Goal: Task Accomplishment & Management: Use online tool/utility

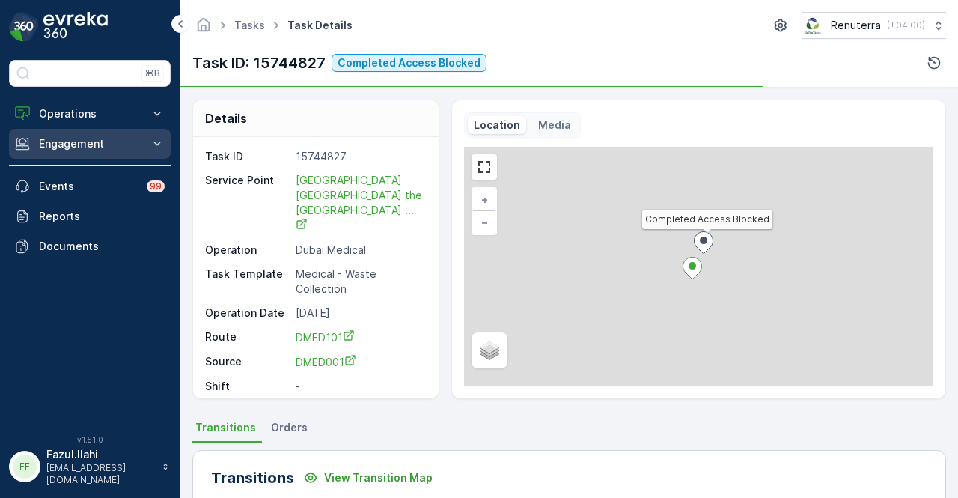
click at [84, 143] on p "Engagement" at bounding box center [90, 143] width 102 height 15
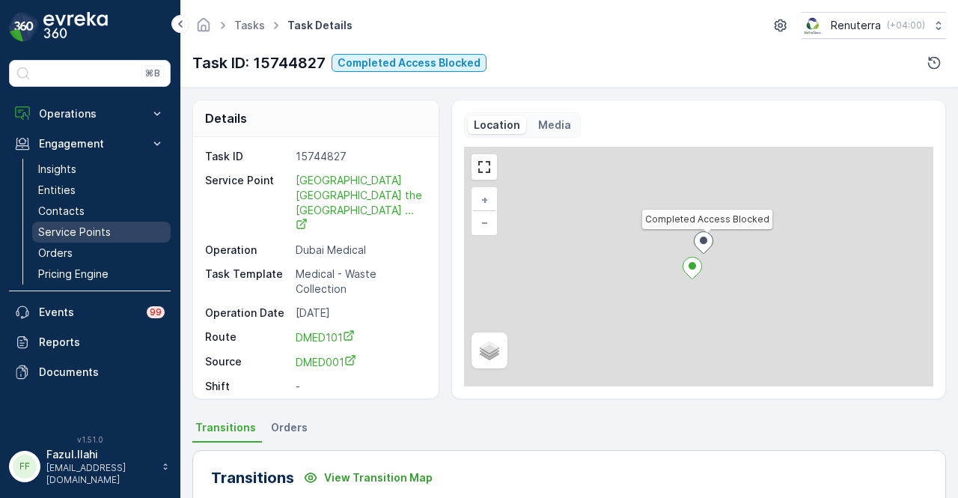
click at [69, 236] on p "Service Points" at bounding box center [74, 232] width 73 height 15
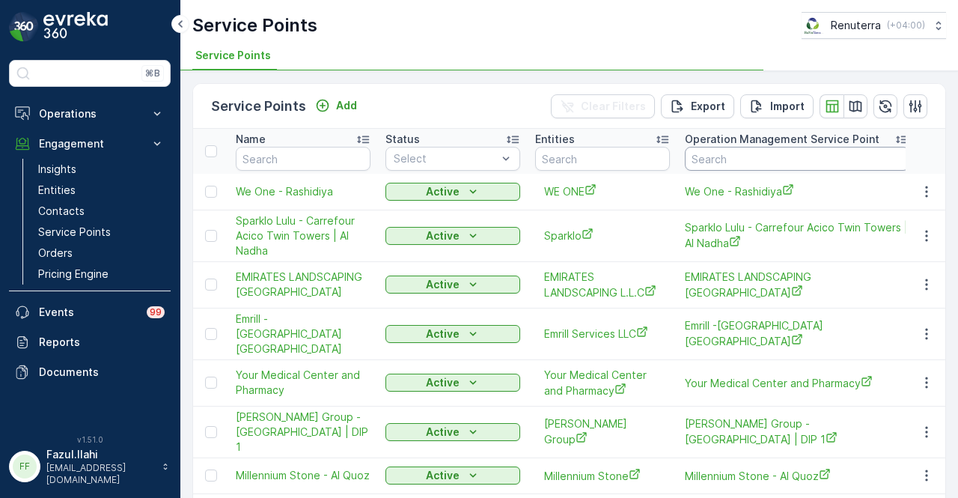
click at [750, 159] on input "text" at bounding box center [797, 159] width 225 height 24
click at [280, 165] on input "text" at bounding box center [303, 159] width 135 height 24
type input "noor al"
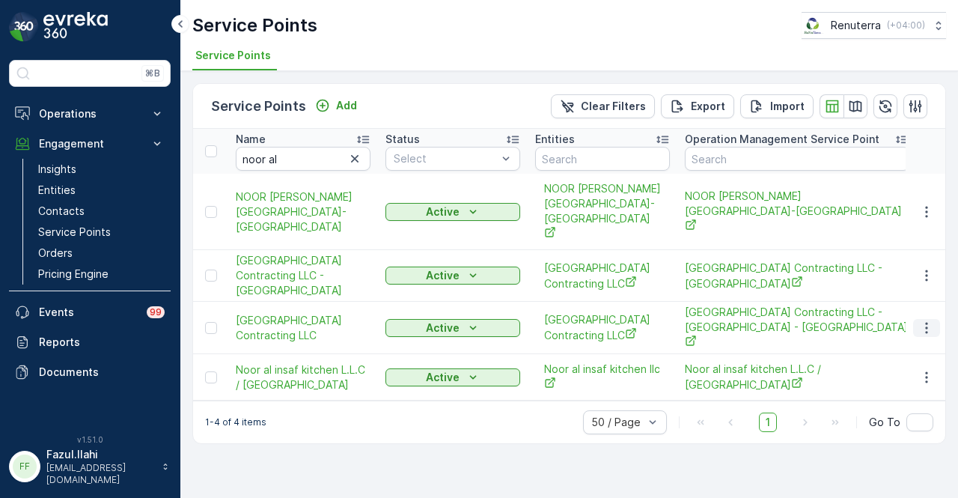
click at [925, 320] on icon "button" at bounding box center [926, 327] width 15 height 15
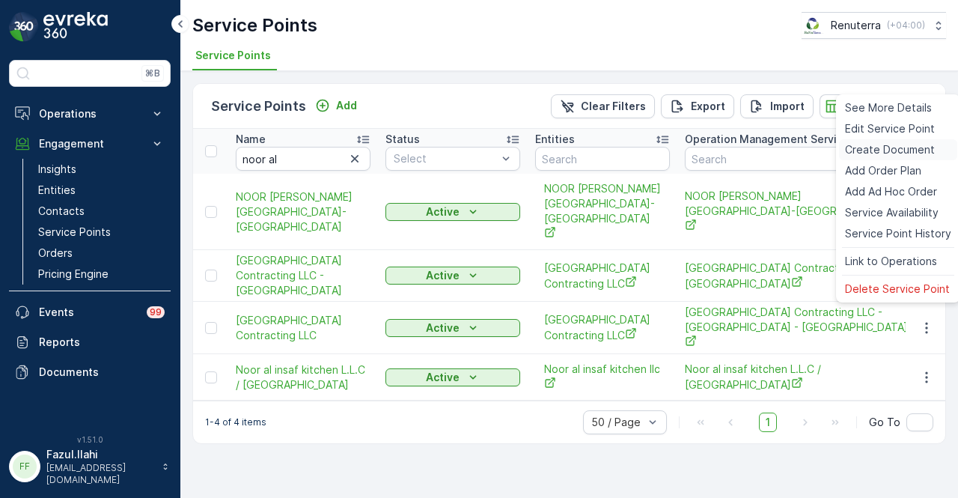
click at [903, 140] on div "Create Document" at bounding box center [898, 149] width 118 height 21
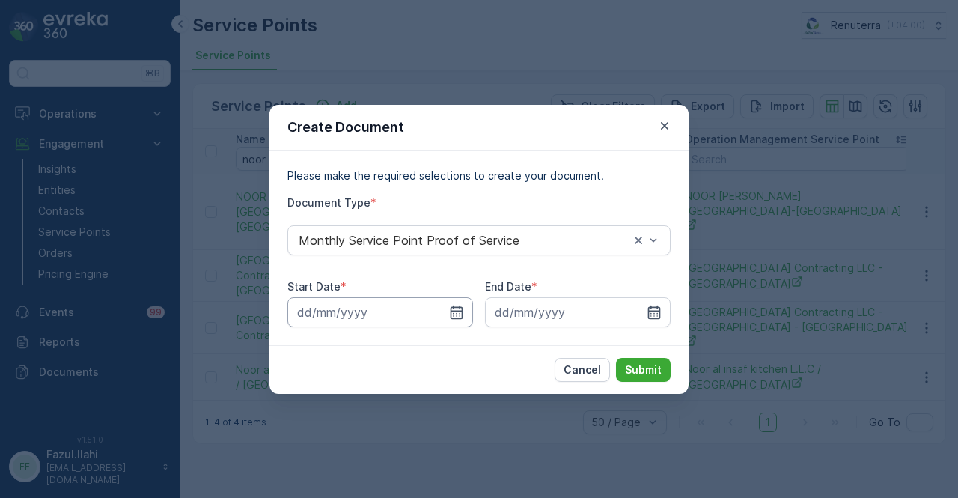
click at [464, 314] on input at bounding box center [381, 312] width 186 height 30
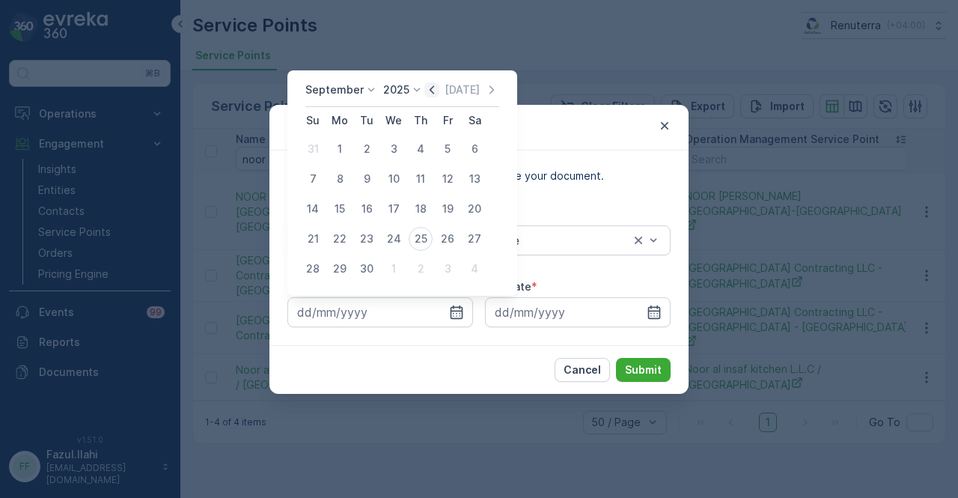
click at [425, 88] on icon "button" at bounding box center [432, 89] width 15 height 15
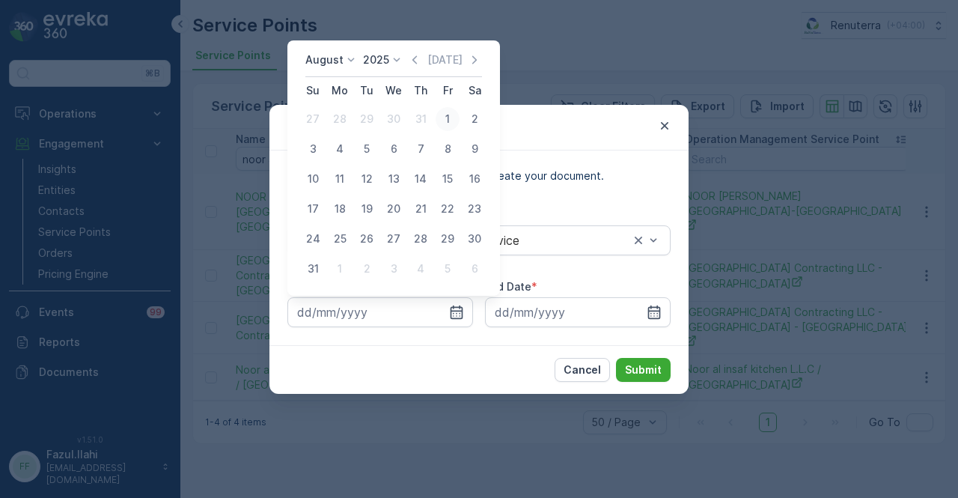
click at [440, 117] on div "1" at bounding box center [448, 119] width 24 height 24
type input "[DATE]"
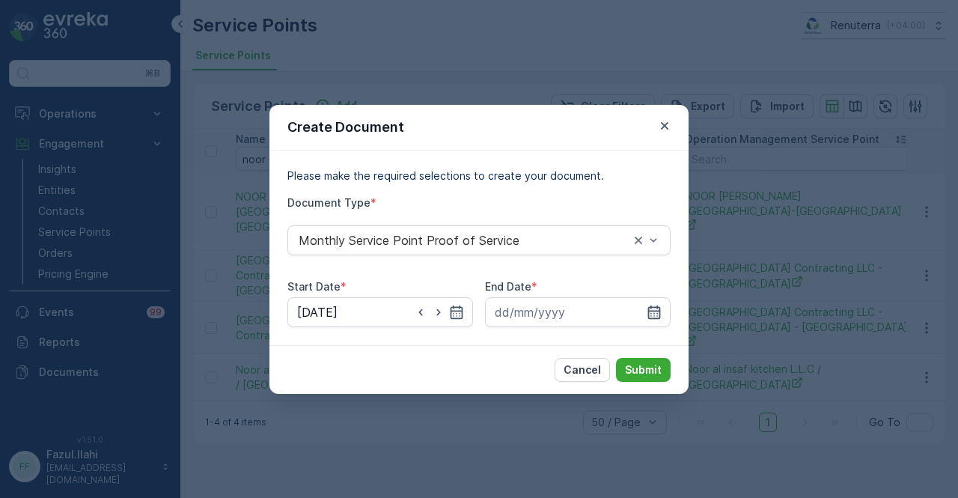
click at [651, 315] on icon "button" at bounding box center [654, 311] width 13 height 13
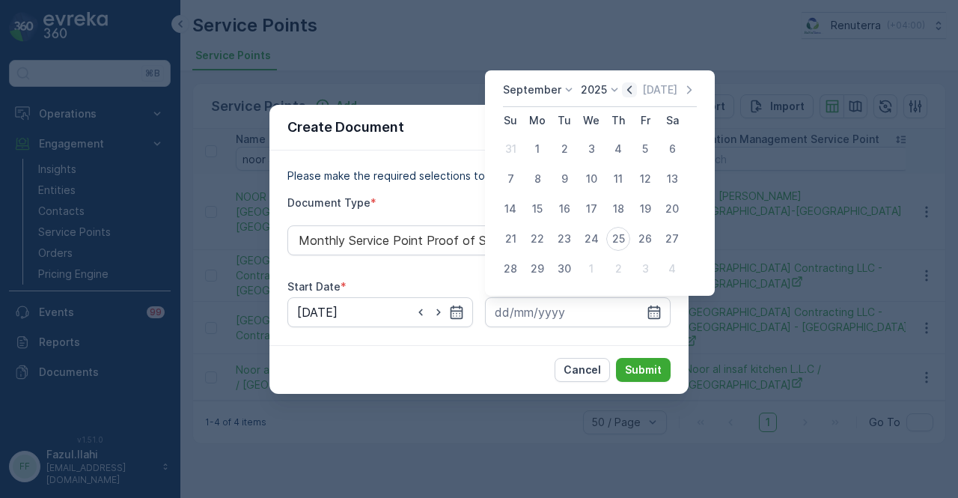
click at [626, 86] on icon "button" at bounding box center [629, 89] width 15 height 15
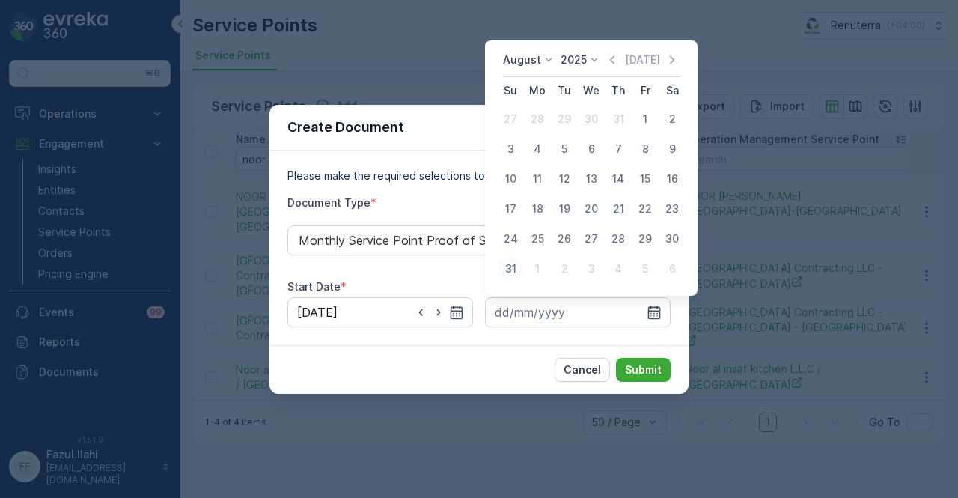
click at [500, 269] on div "31" at bounding box center [511, 269] width 24 height 24
type input "[DATE]"
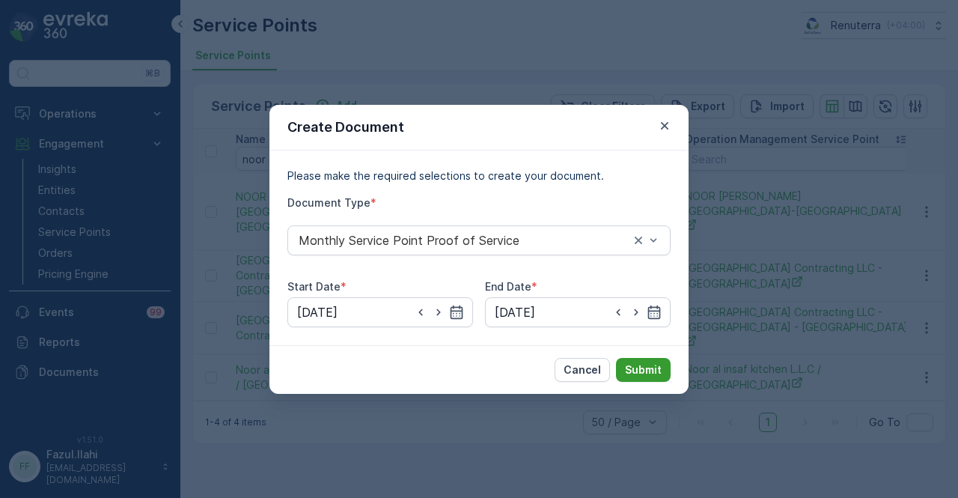
click at [639, 378] on button "Submit" at bounding box center [643, 370] width 55 height 24
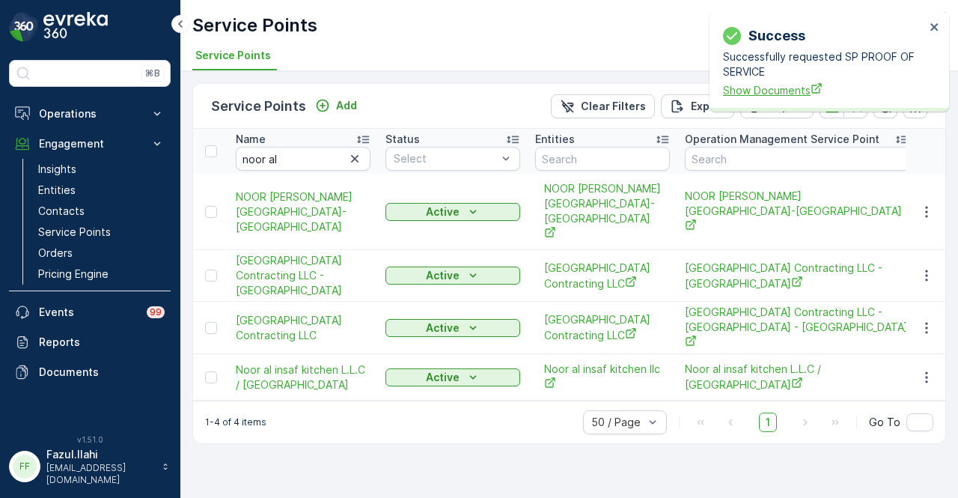
click at [755, 88] on span "Show Documents" at bounding box center [824, 90] width 202 height 16
click at [929, 320] on icon "button" at bounding box center [926, 327] width 15 height 15
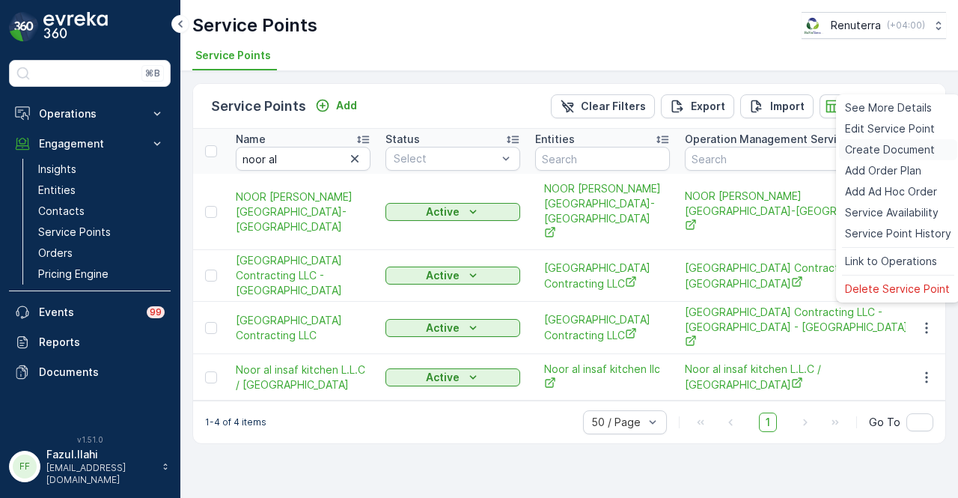
click at [897, 153] on span "Create Document" at bounding box center [890, 149] width 90 height 15
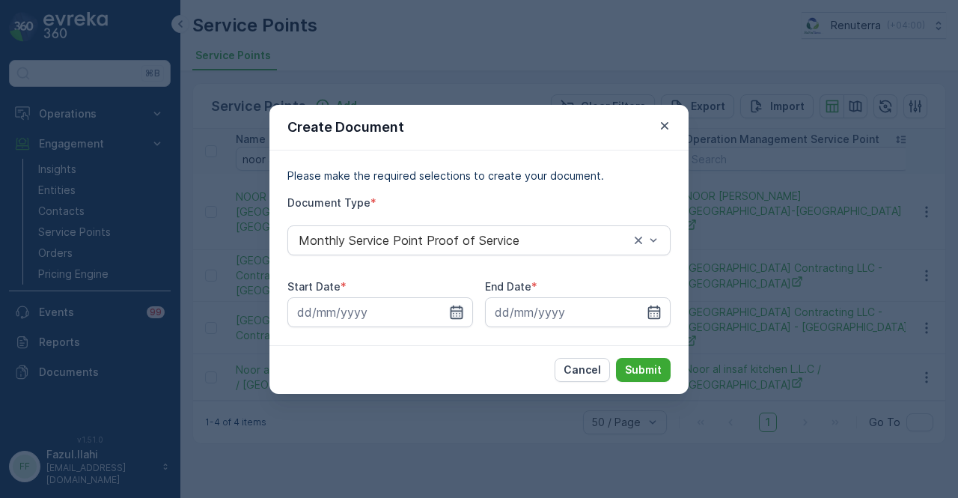
click at [458, 305] on icon "button" at bounding box center [456, 312] width 15 height 15
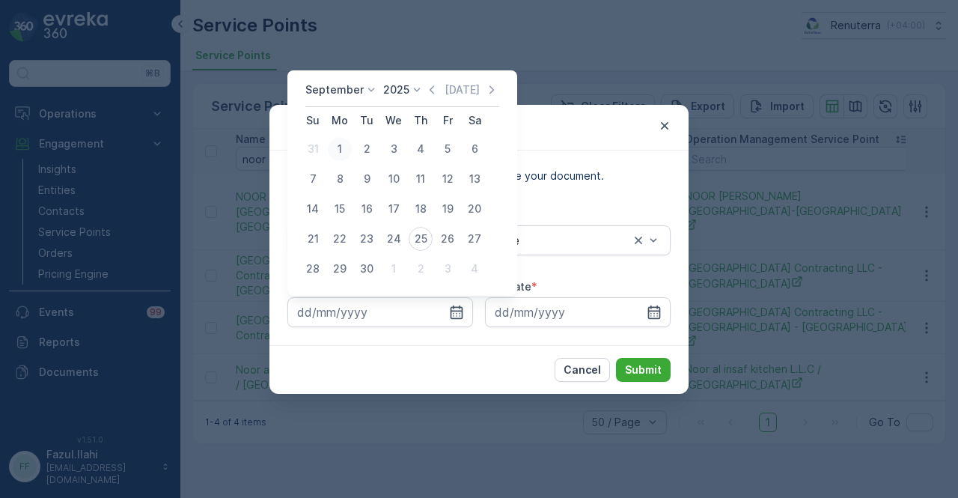
click at [335, 139] on div "1" at bounding box center [340, 149] width 24 height 24
type input "[DATE]"
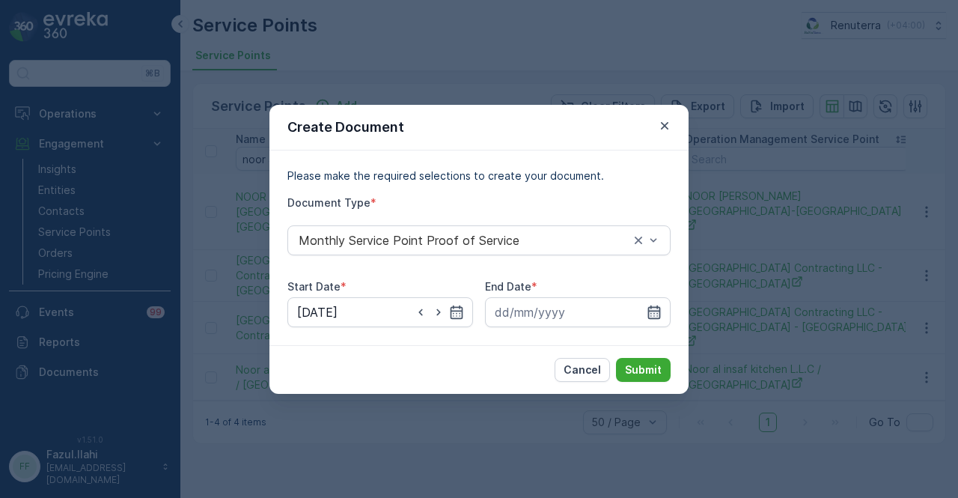
click at [654, 314] on icon "button" at bounding box center [654, 312] width 15 height 15
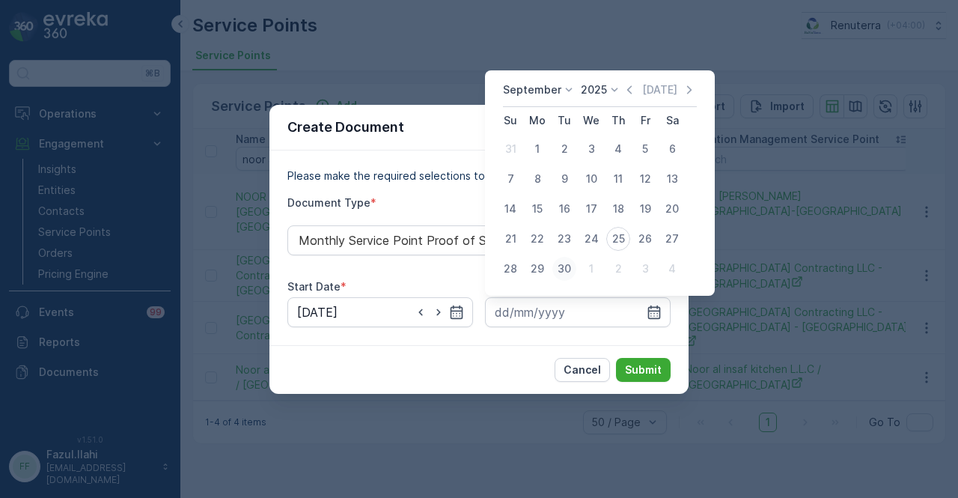
click at [551, 267] on button "30" at bounding box center [564, 268] width 27 height 27
type input "[DATE]"
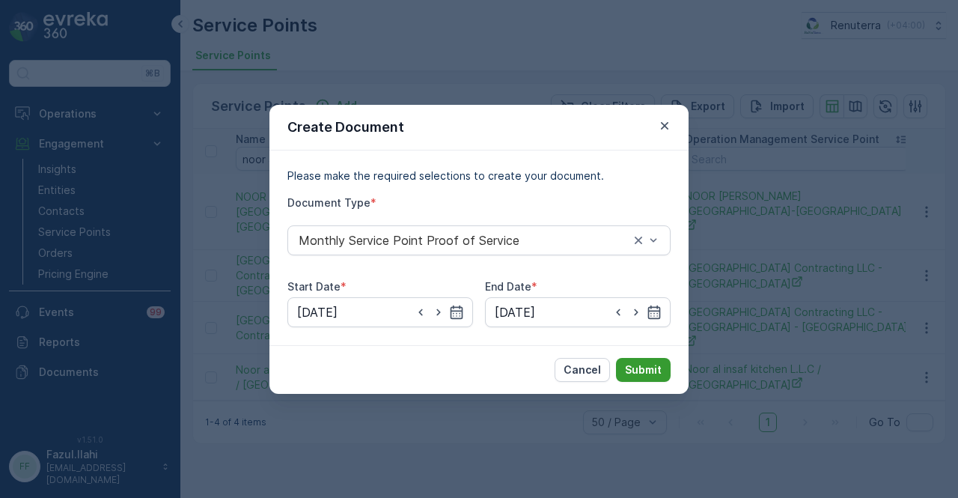
click at [645, 377] on button "Submit" at bounding box center [643, 370] width 55 height 24
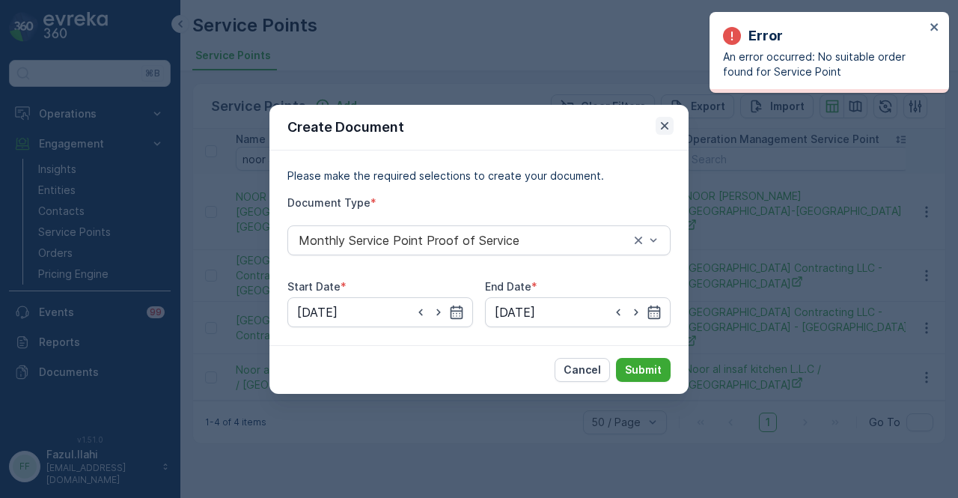
click at [666, 119] on icon "button" at bounding box center [664, 125] width 15 height 15
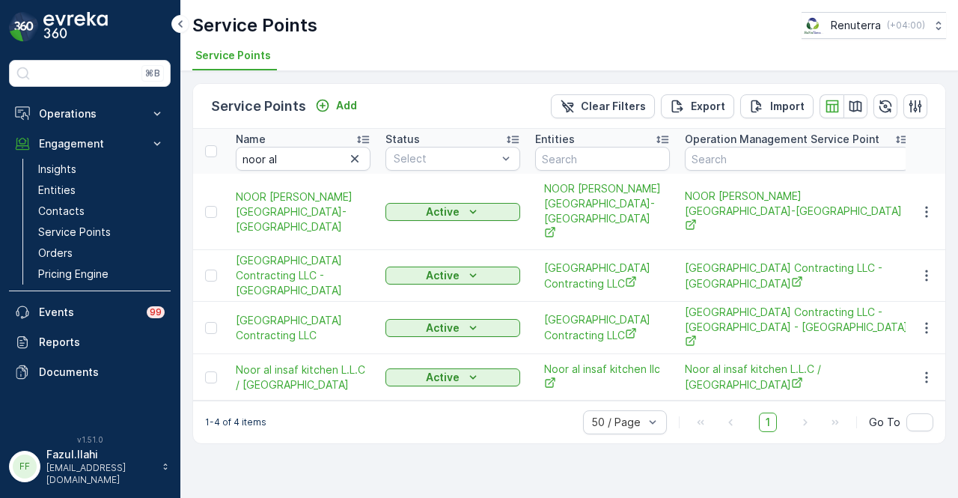
click at [916, 272] on td at bounding box center [926, 276] width 40 height 52
click at [925, 268] on icon "button" at bounding box center [926, 275] width 15 height 15
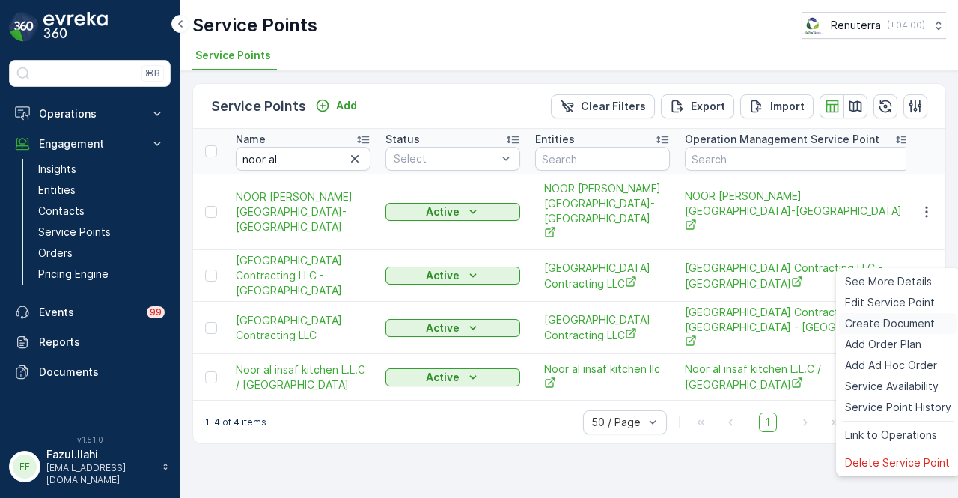
click at [908, 329] on span "Create Document" at bounding box center [890, 323] width 90 height 15
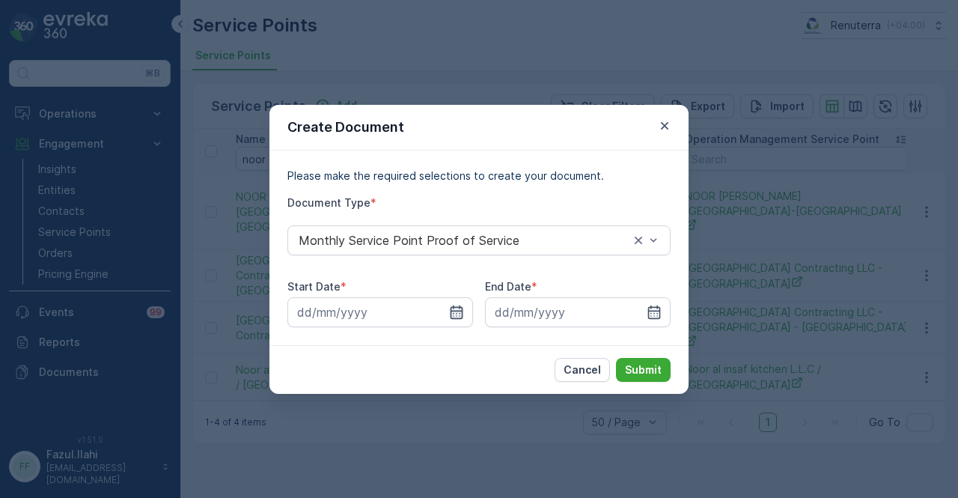
click at [454, 315] on icon "button" at bounding box center [457, 311] width 13 height 13
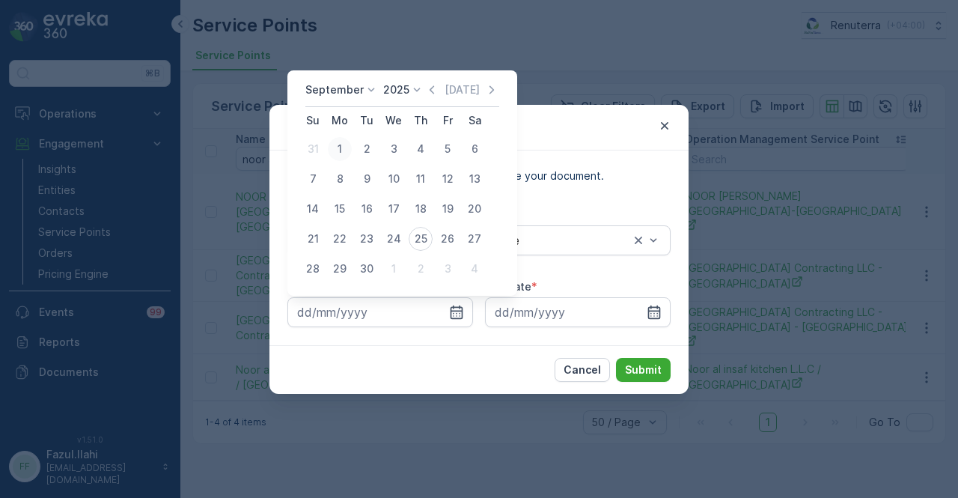
click at [332, 153] on div "1" at bounding box center [340, 149] width 24 height 24
type input "[DATE]"
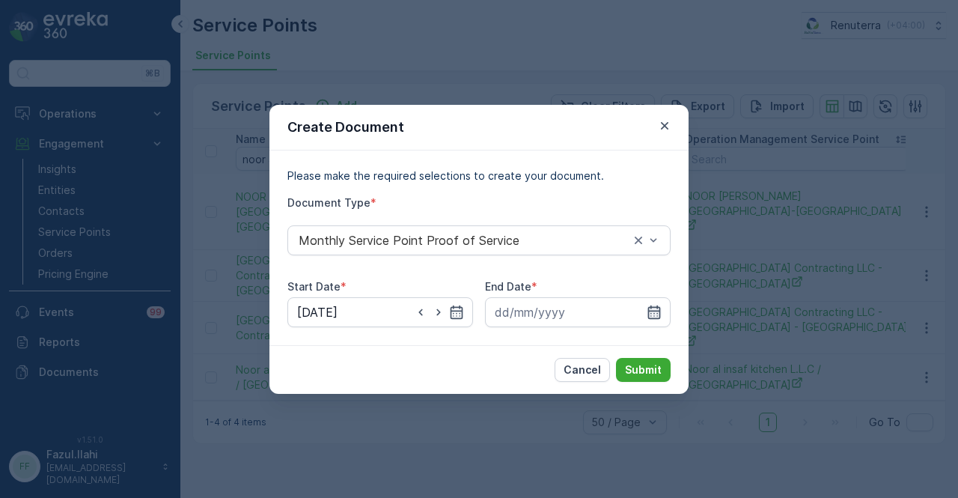
click at [647, 306] on icon "button" at bounding box center [654, 312] width 15 height 15
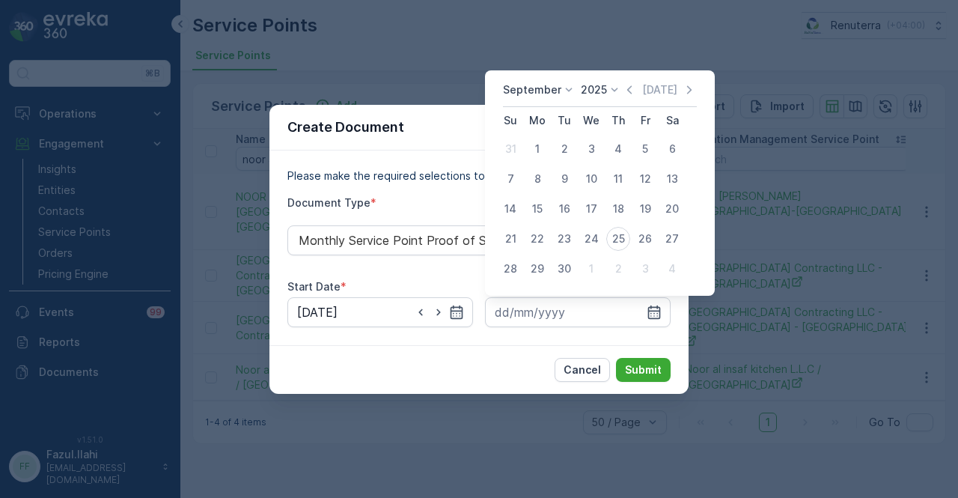
click at [553, 261] on button "30" at bounding box center [564, 268] width 27 height 27
type input "[DATE]"
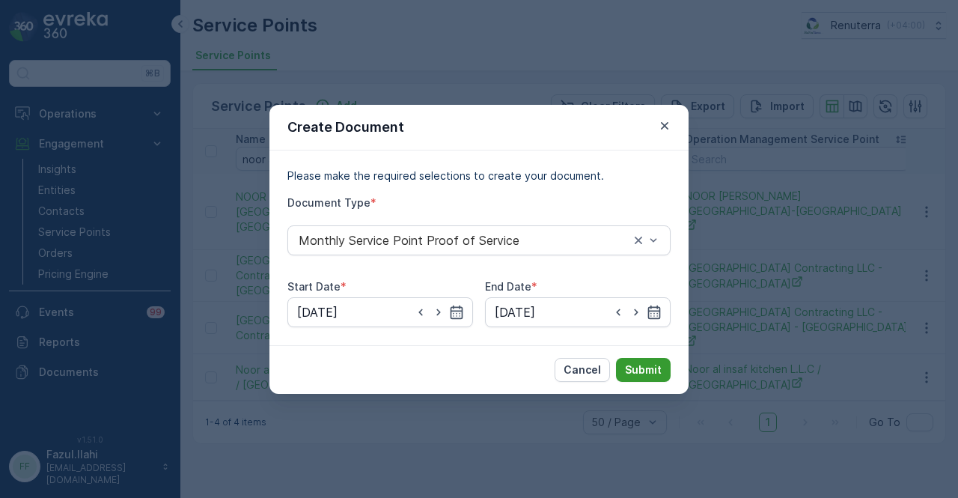
click at [643, 371] on p "Submit" at bounding box center [643, 369] width 37 height 15
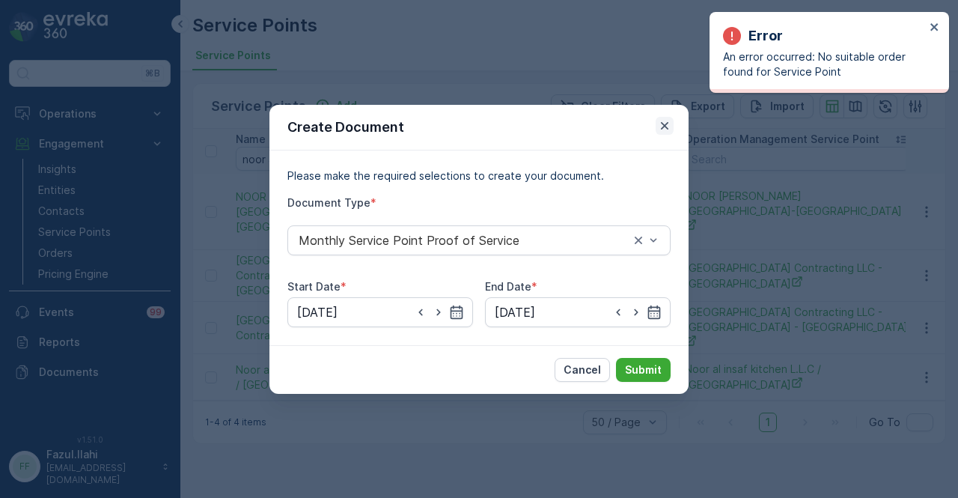
click at [666, 127] on icon "button" at bounding box center [664, 124] width 7 height 7
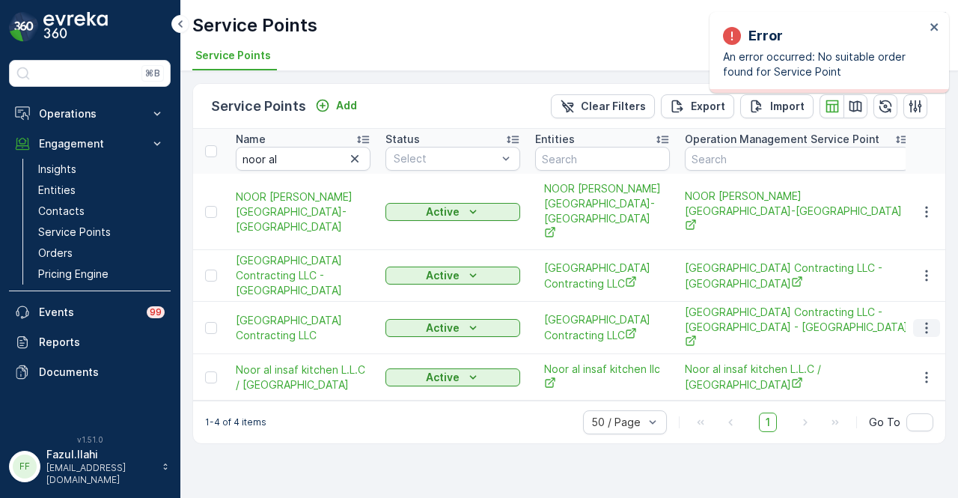
click at [922, 320] on icon "button" at bounding box center [926, 327] width 15 height 15
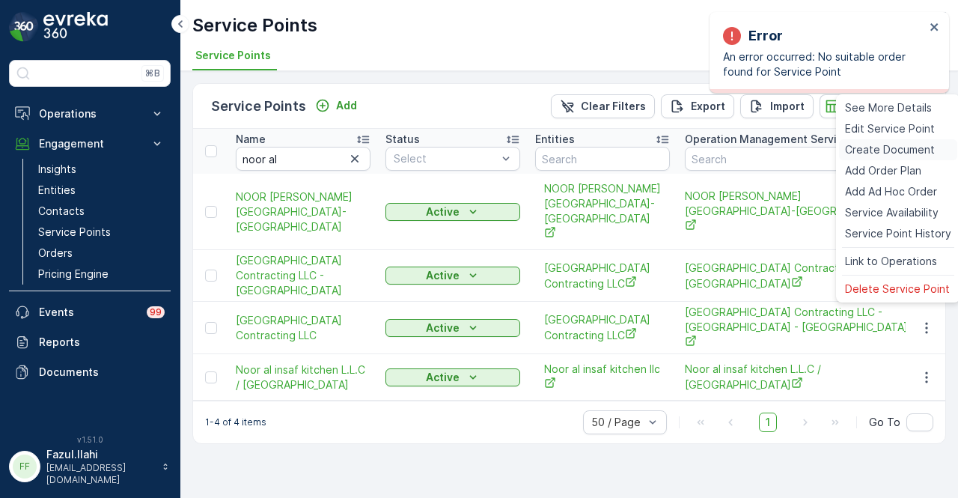
click at [920, 146] on span "Create Document" at bounding box center [890, 149] width 90 height 15
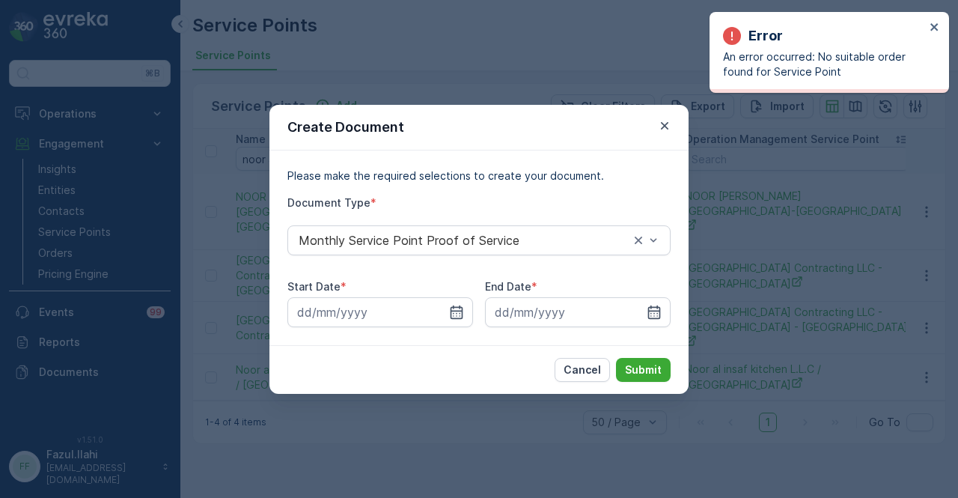
drag, startPoint x: 666, startPoint y: 124, endPoint x: 650, endPoint y: 130, distance: 16.8
click at [662, 127] on icon "button" at bounding box center [664, 125] width 15 height 15
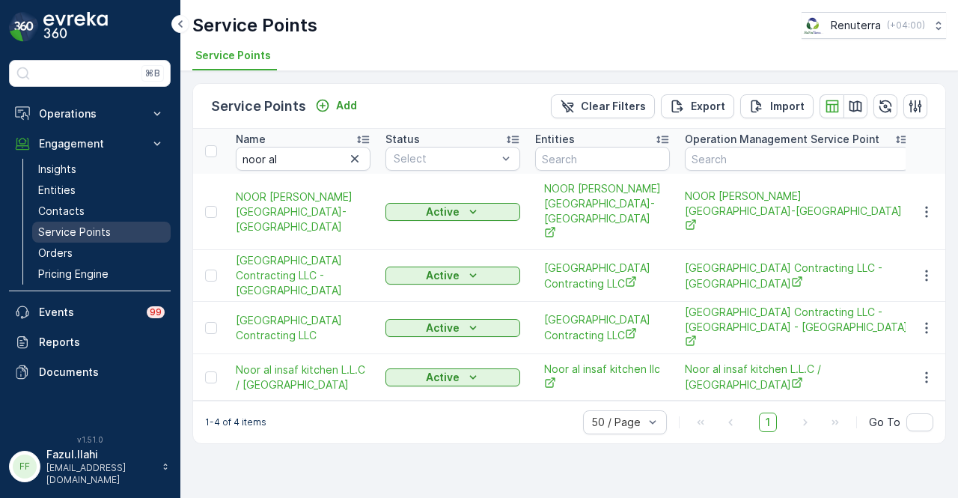
click at [106, 230] on p "Service Points" at bounding box center [74, 232] width 73 height 15
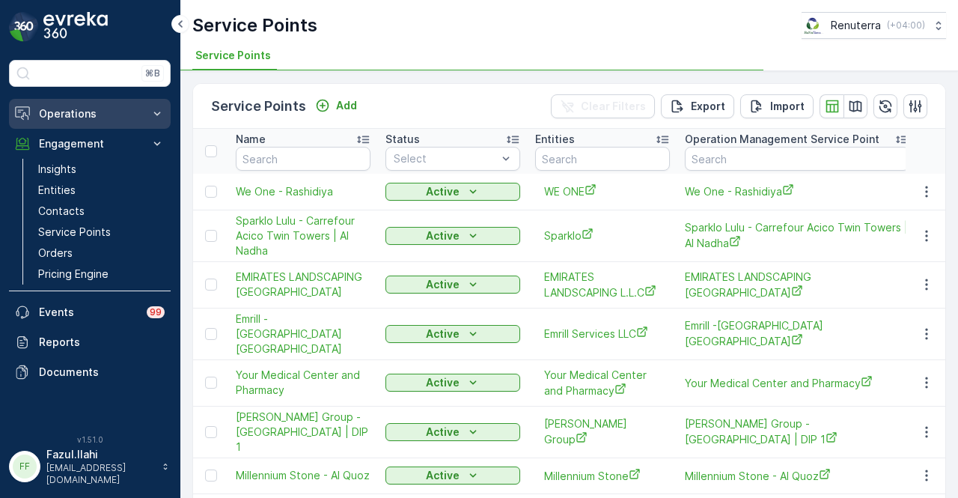
click at [120, 104] on button "Operations" at bounding box center [90, 114] width 162 height 30
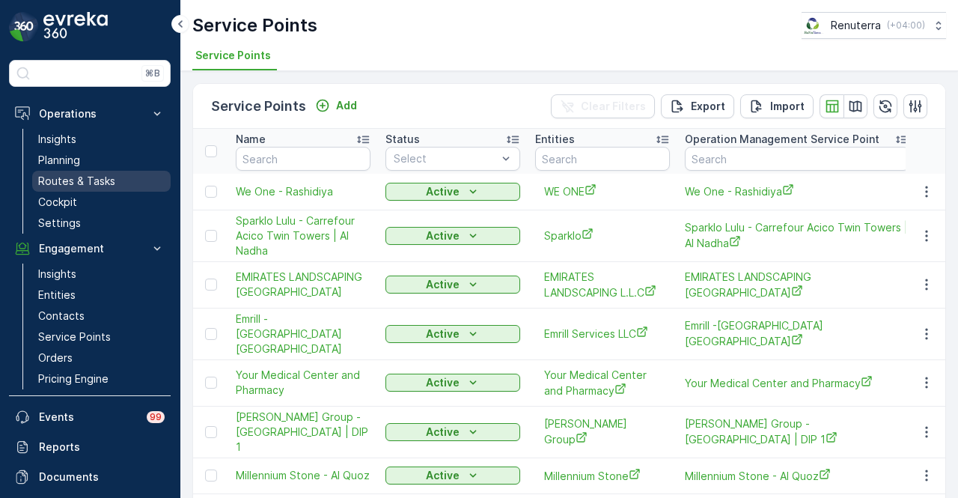
click at [108, 175] on p "Routes & Tasks" at bounding box center [76, 181] width 77 height 15
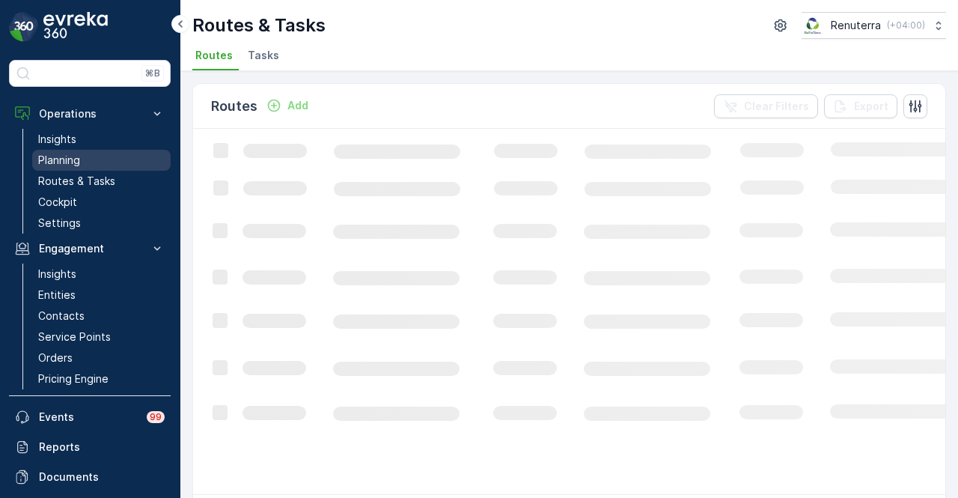
click at [107, 150] on link "Planning" at bounding box center [101, 160] width 139 height 21
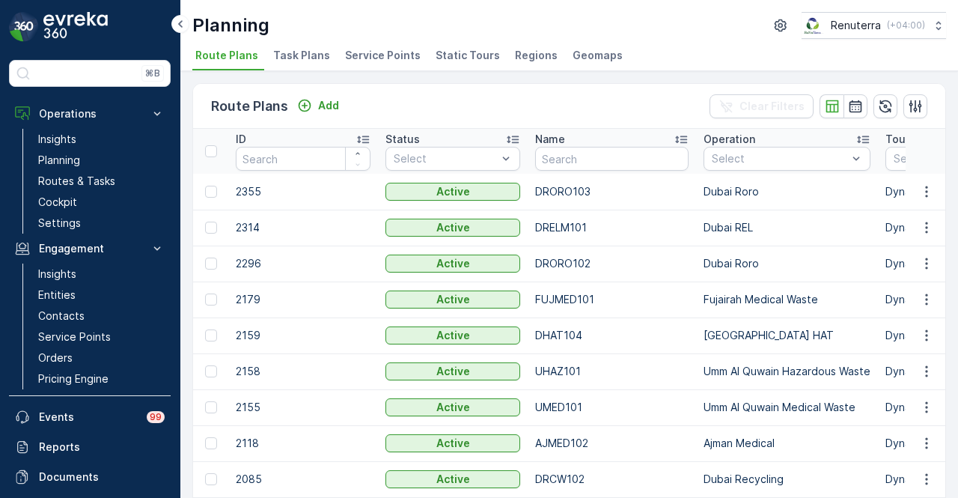
click at [400, 58] on span "Service Points" at bounding box center [383, 55] width 76 height 15
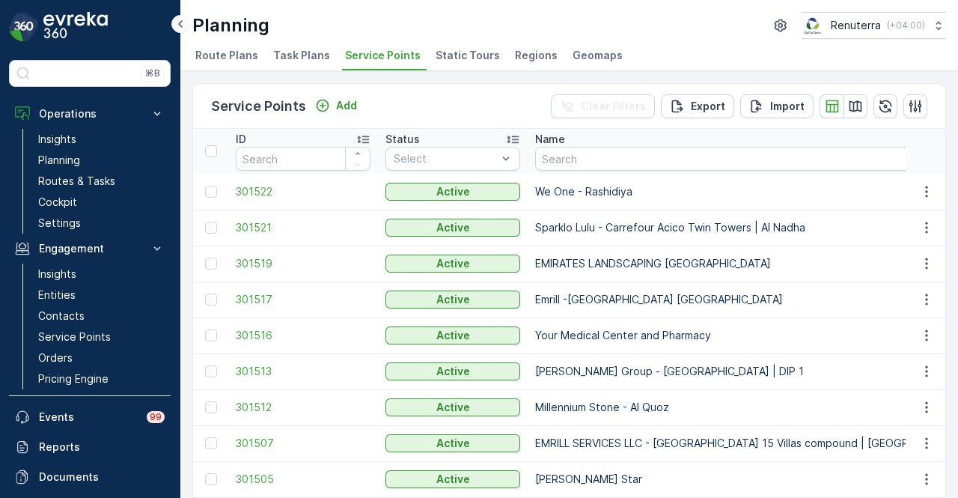
click at [587, 145] on div "Name" at bounding box center [754, 139] width 439 height 15
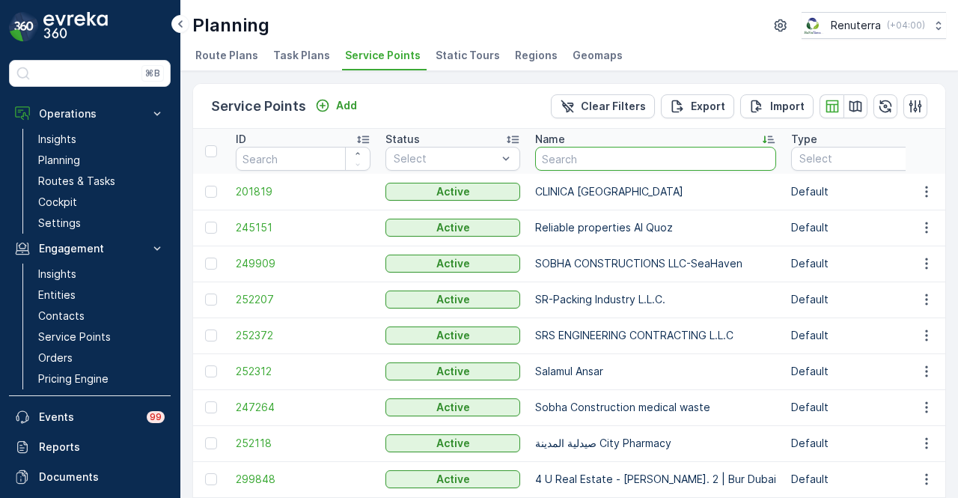
click at [586, 153] on input "text" at bounding box center [655, 159] width 241 height 24
type input "noor al dd"
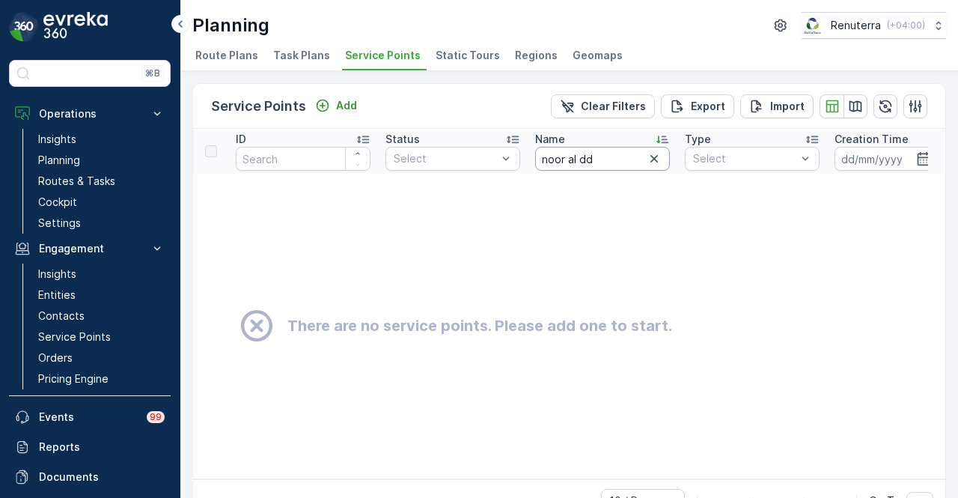
click at [586, 153] on input "noor al dd" at bounding box center [602, 159] width 135 height 24
click at [600, 153] on input "noor al dd" at bounding box center [602, 159] width 135 height 24
type input "noor al d"
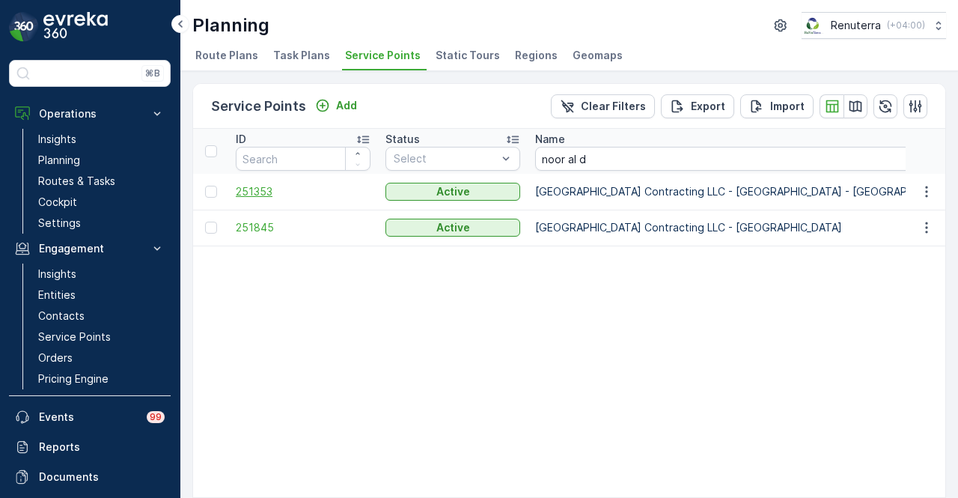
click at [268, 194] on span "251353" at bounding box center [303, 191] width 135 height 15
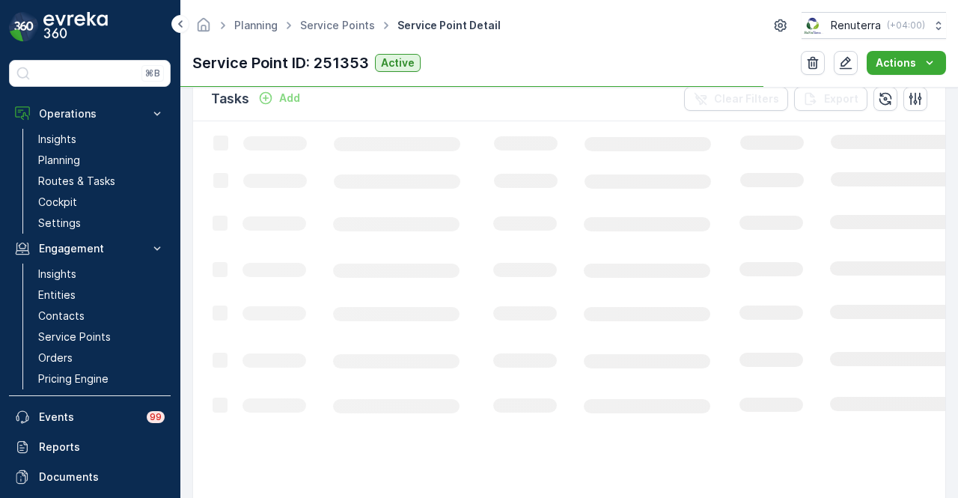
scroll to position [449, 0]
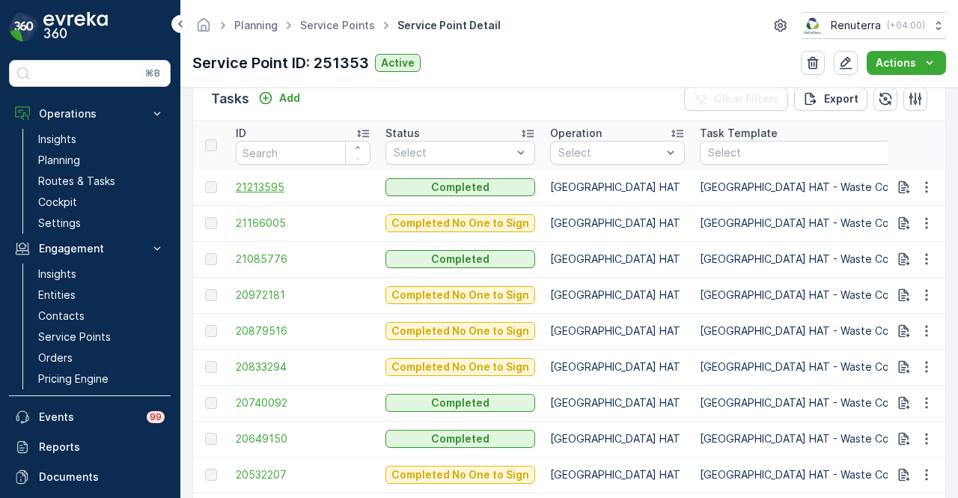
click at [269, 183] on span "21213595" at bounding box center [303, 187] width 135 height 15
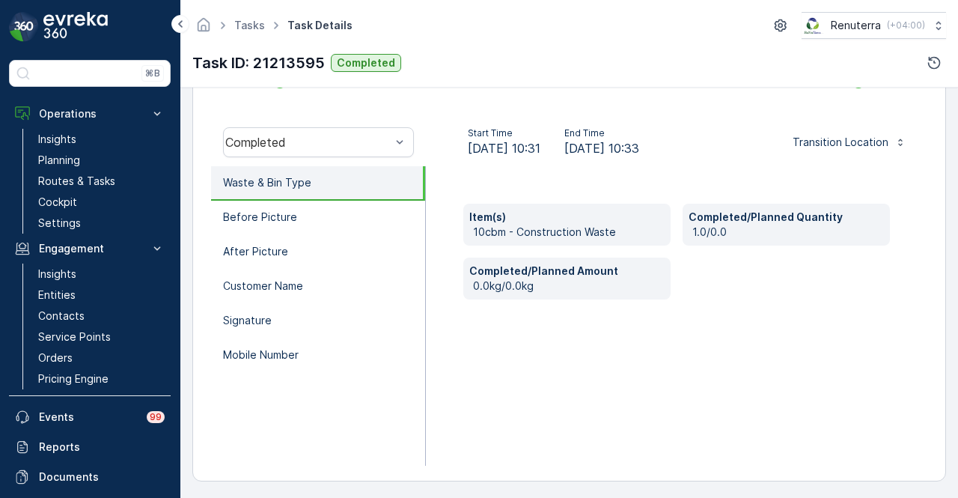
scroll to position [445, 0]
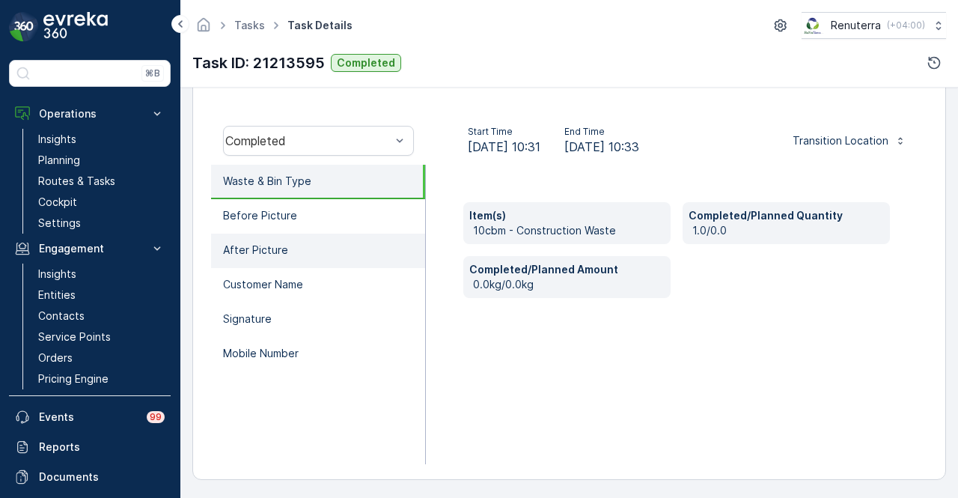
click at [348, 260] on li "After Picture" at bounding box center [318, 251] width 214 height 34
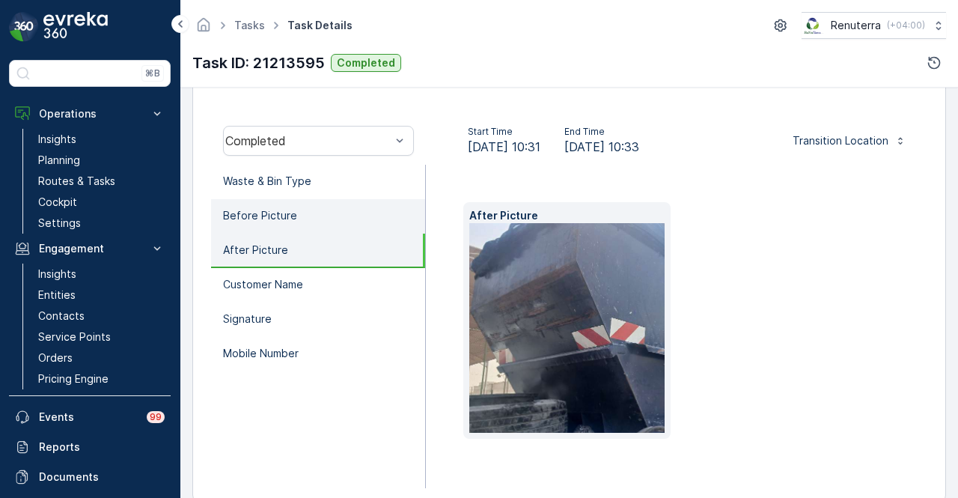
click at [350, 213] on li "Before Picture" at bounding box center [318, 216] width 214 height 34
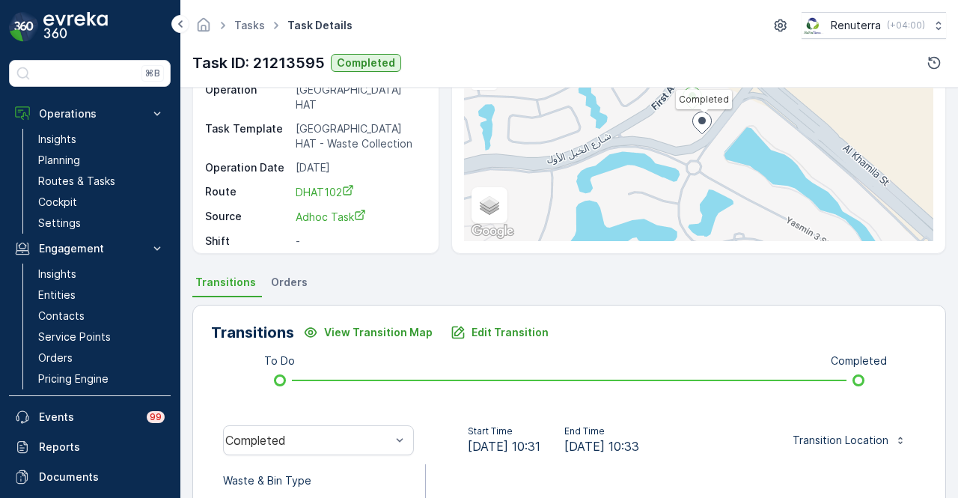
scroll to position [0, 0]
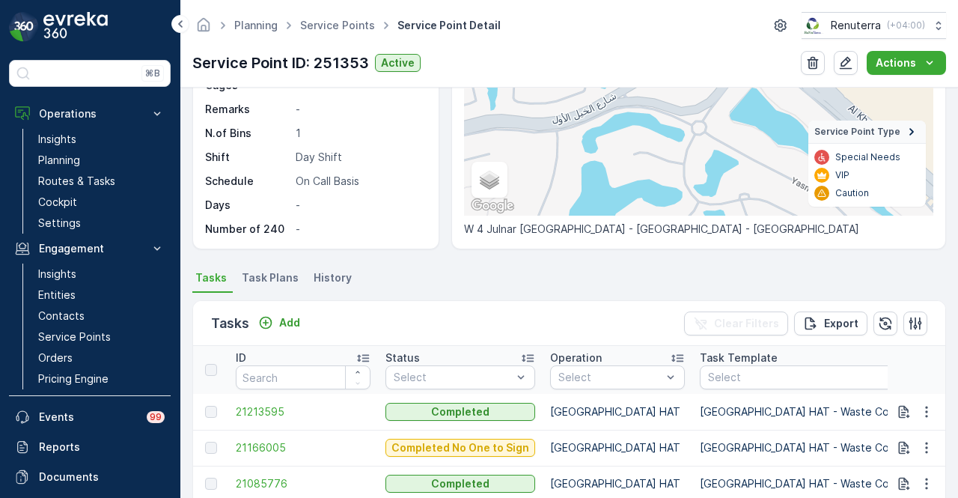
scroll to position [374, 0]
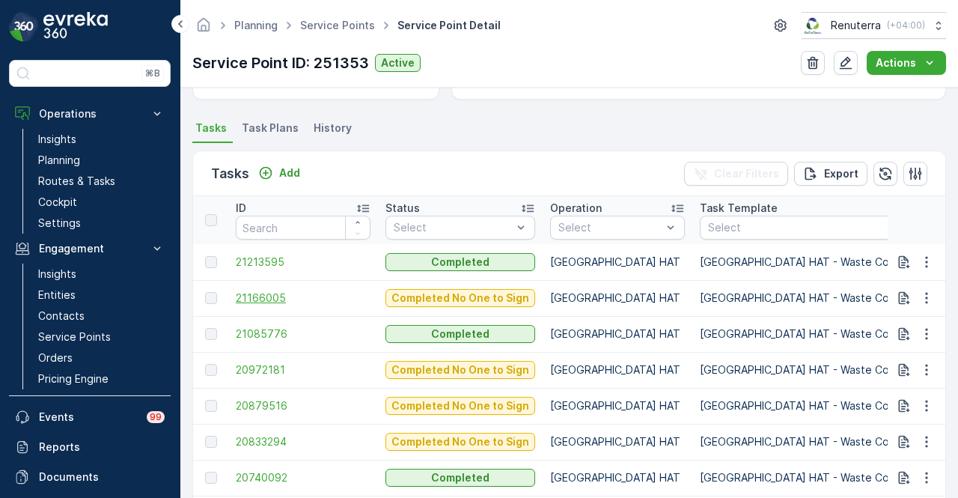
click at [276, 294] on span "21166005" at bounding box center [303, 298] width 135 height 15
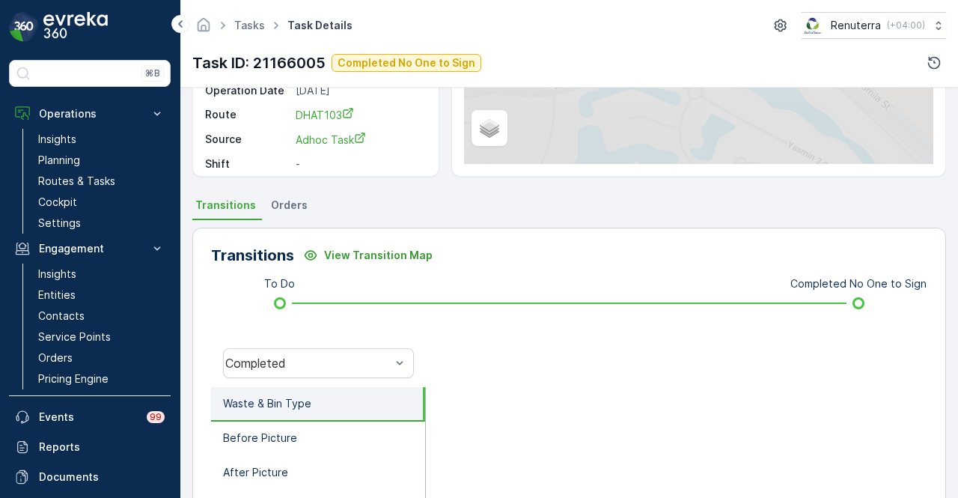
scroll to position [374, 0]
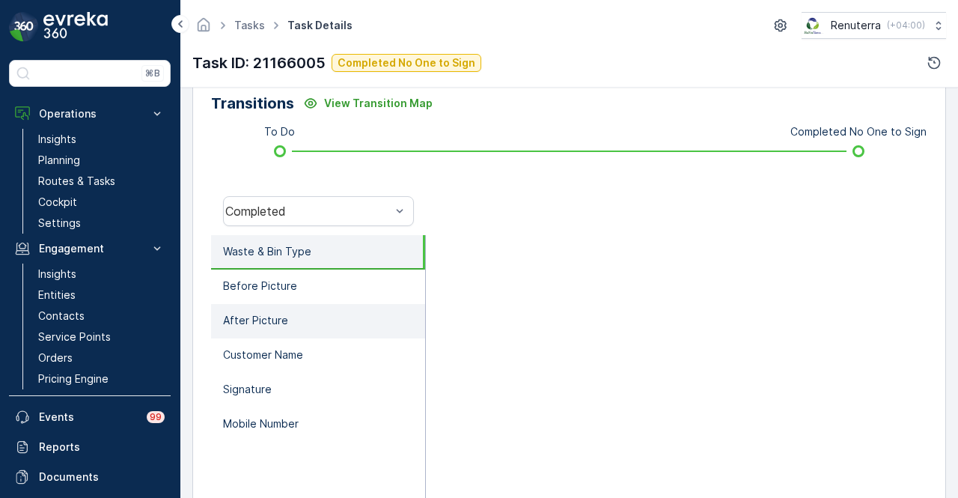
click at [344, 311] on li "After Picture" at bounding box center [318, 321] width 214 height 34
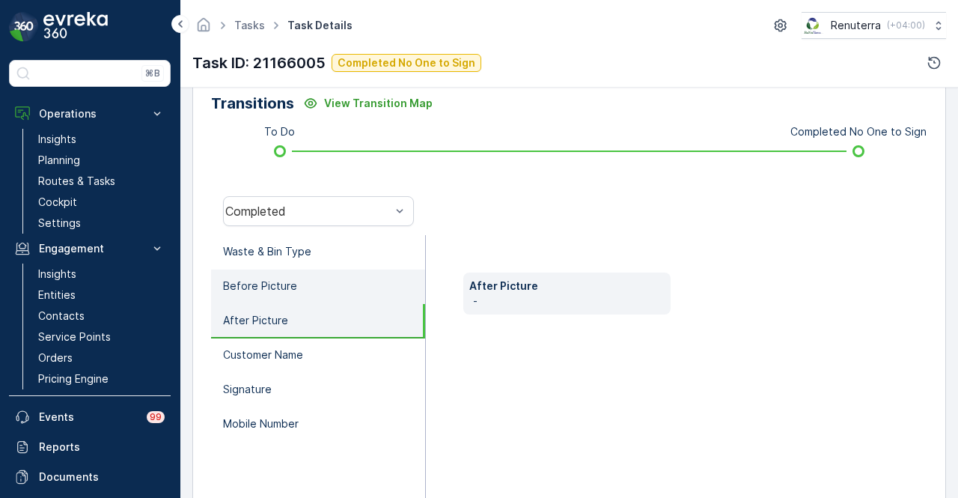
click at [347, 289] on li "Before Picture" at bounding box center [318, 287] width 214 height 34
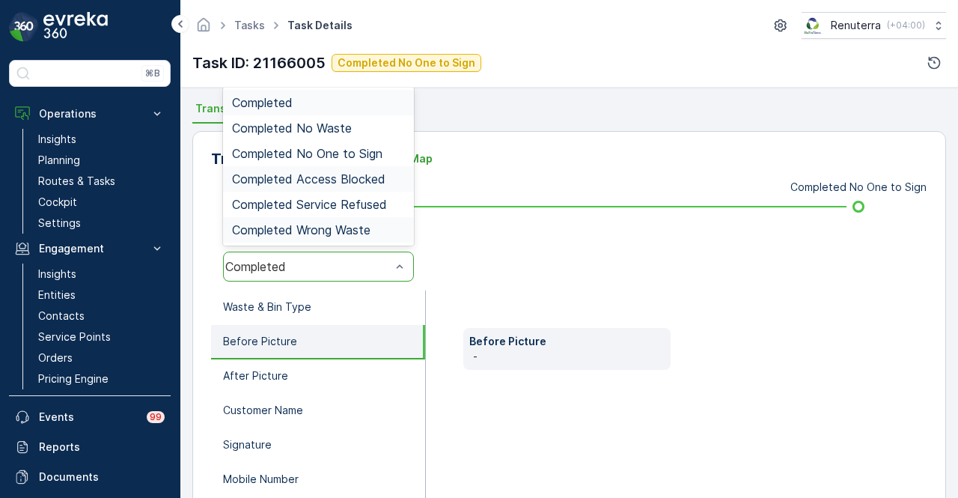
scroll to position [300, 0]
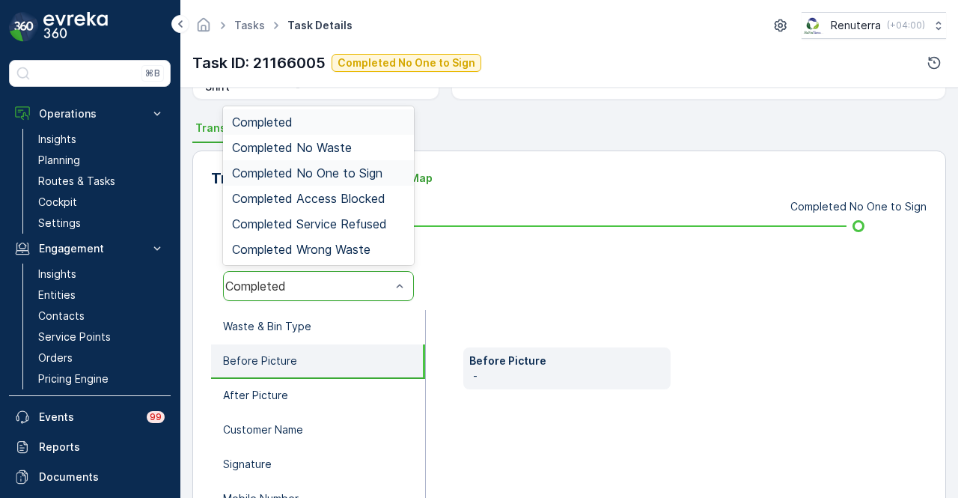
click at [369, 175] on span "Completed No One to Sign" at bounding box center [307, 172] width 150 height 13
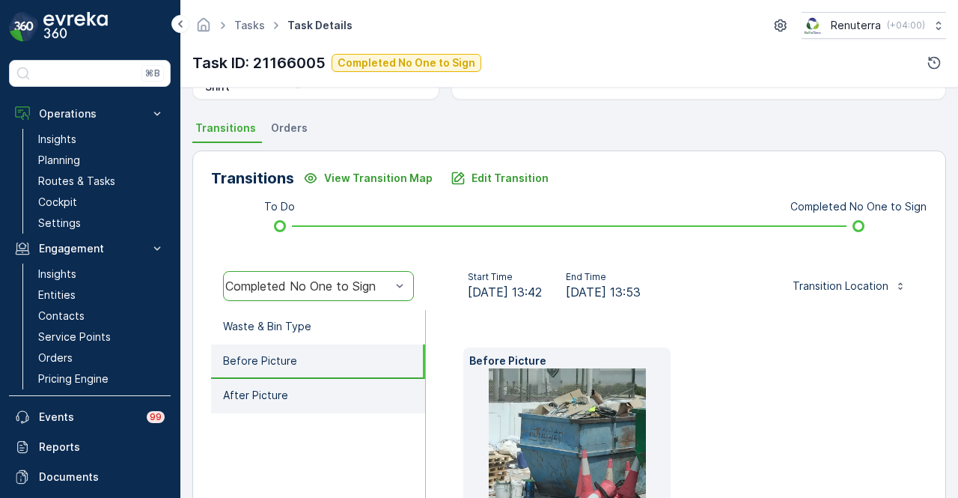
click at [339, 394] on li "After Picture" at bounding box center [318, 396] width 214 height 34
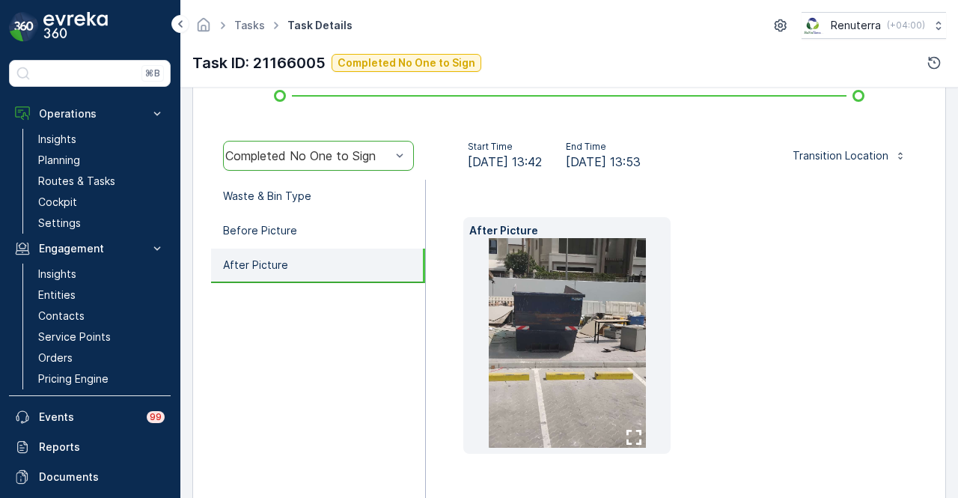
scroll to position [449, 0]
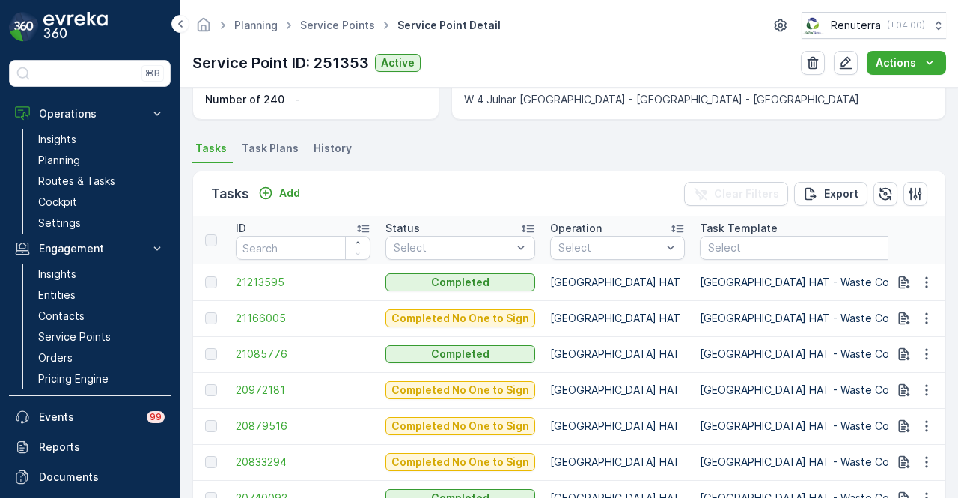
scroll to position [374, 0]
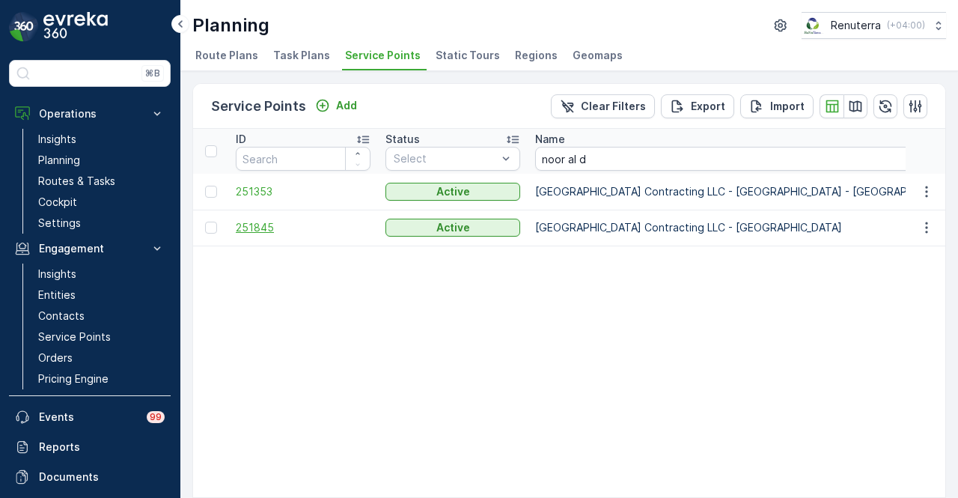
click at [252, 226] on span "251845" at bounding box center [303, 227] width 135 height 15
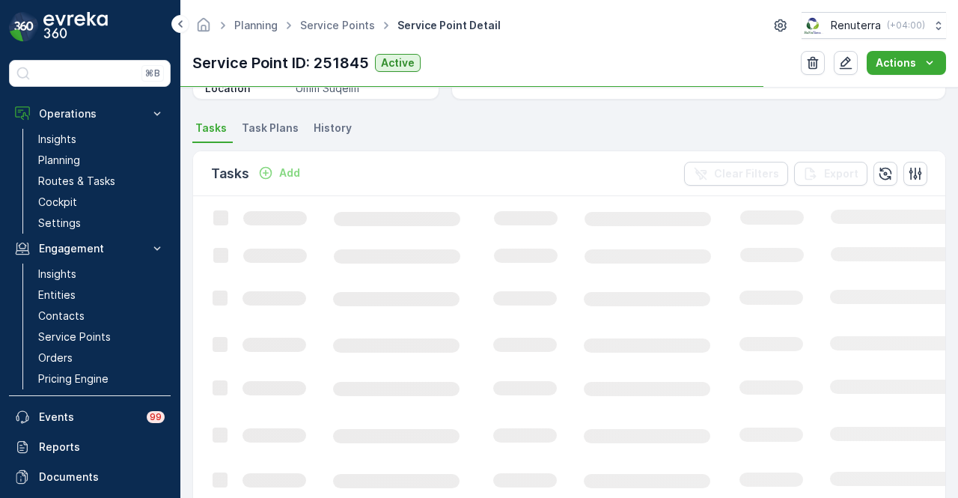
scroll to position [374, 0]
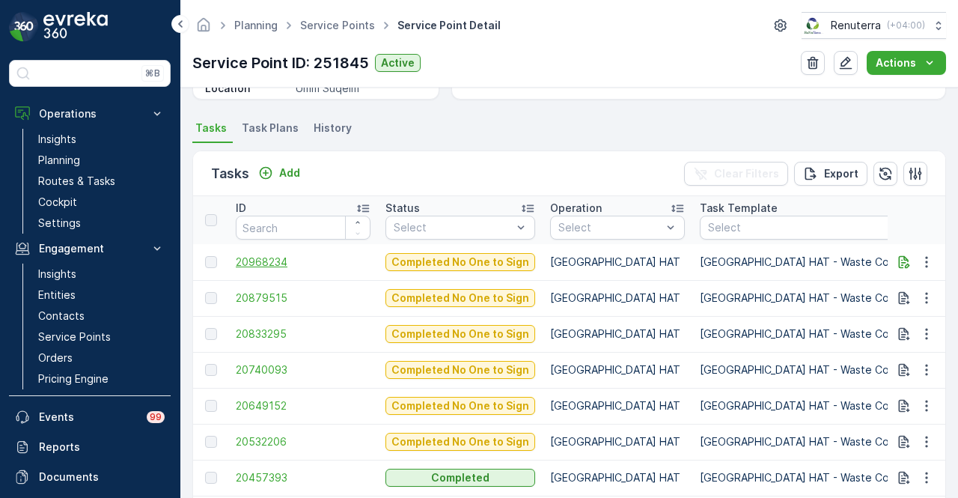
click at [268, 259] on span "20968234" at bounding box center [303, 262] width 135 height 15
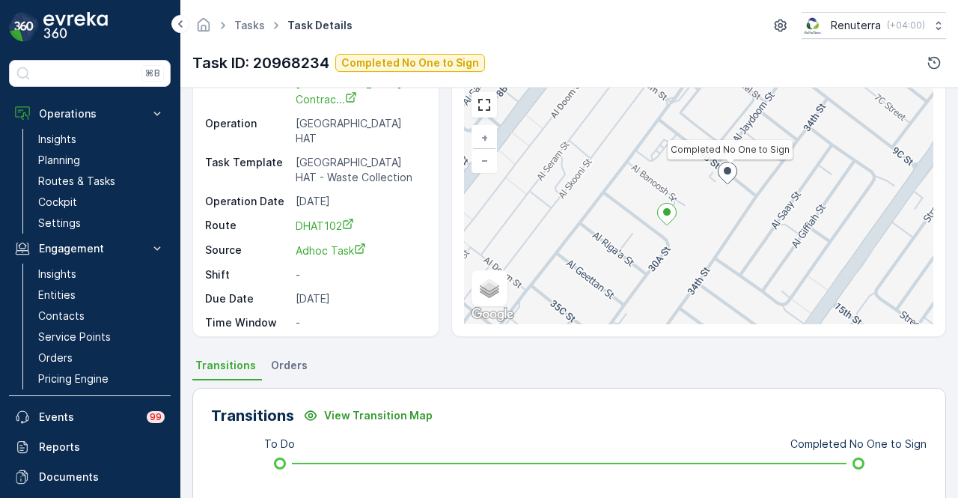
scroll to position [225, 0]
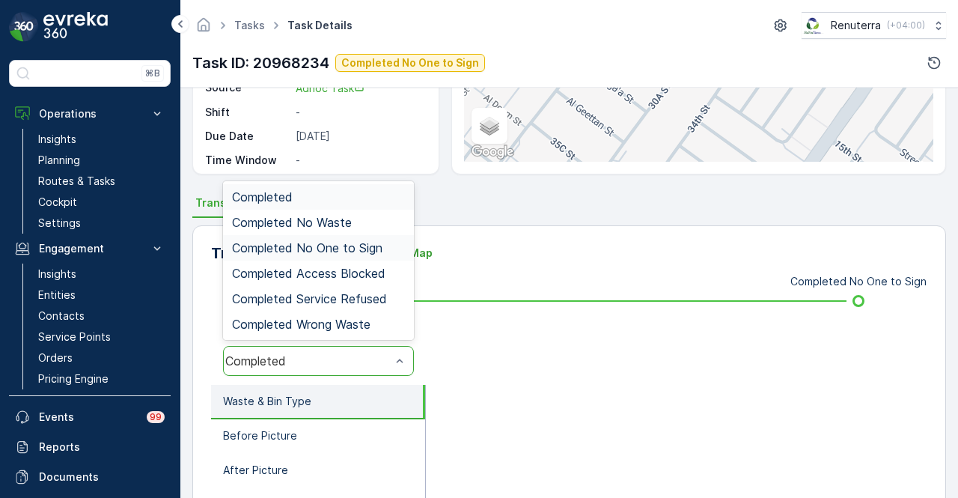
click at [351, 241] on span "Completed No One to Sign" at bounding box center [307, 247] width 150 height 13
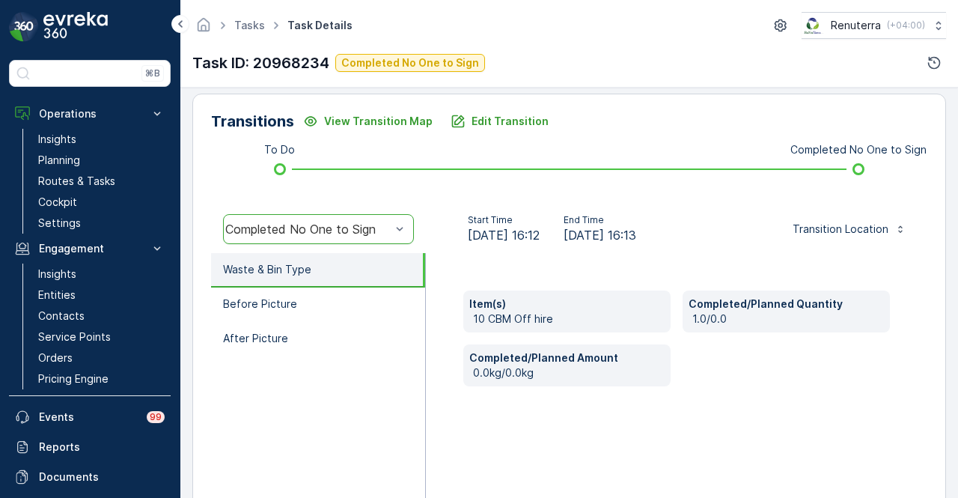
scroll to position [445, 0]
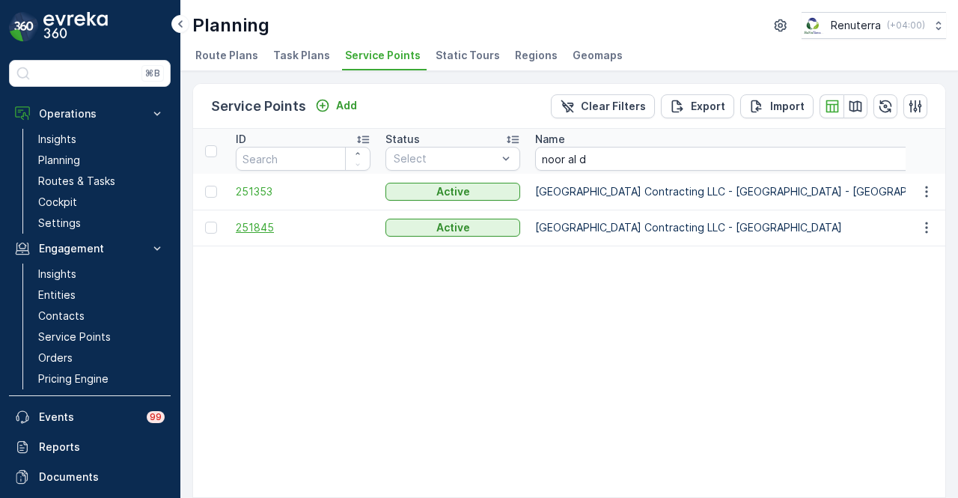
click at [267, 231] on span "251845" at bounding box center [303, 227] width 135 height 15
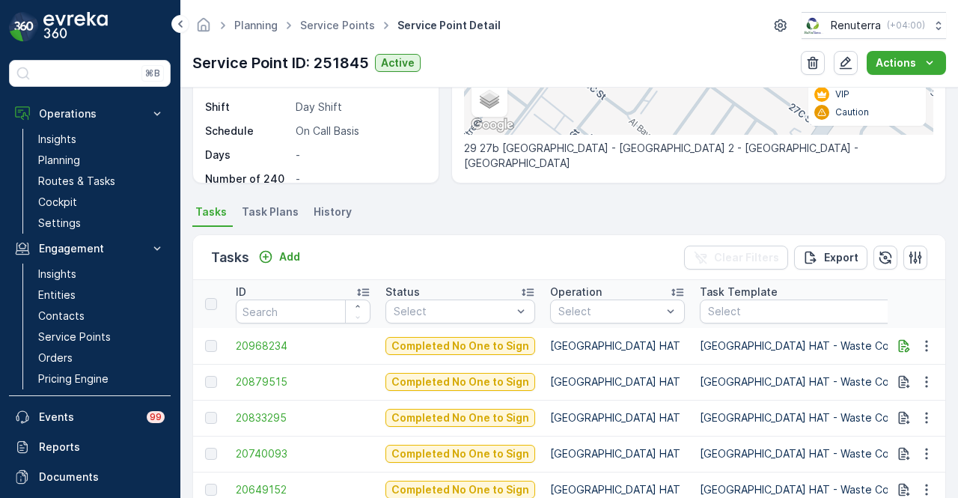
scroll to position [300, 0]
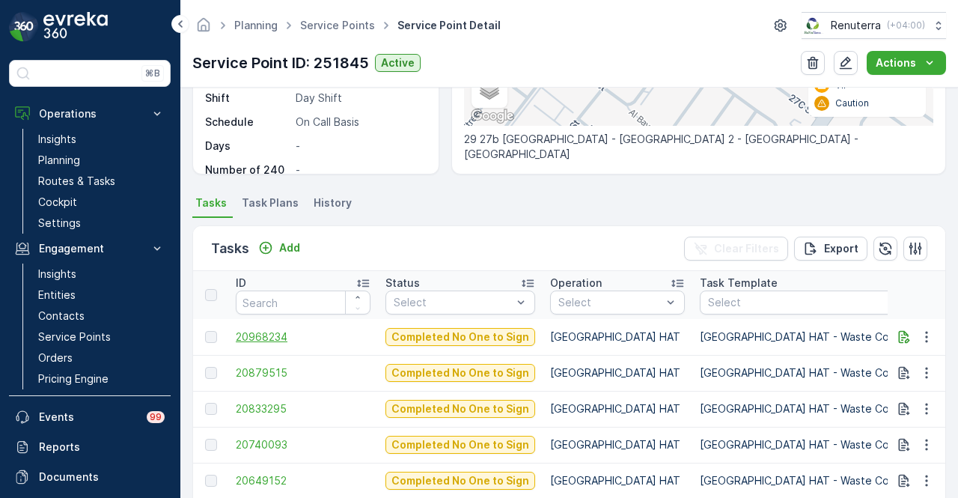
click at [296, 339] on span "20968234" at bounding box center [303, 336] width 135 height 15
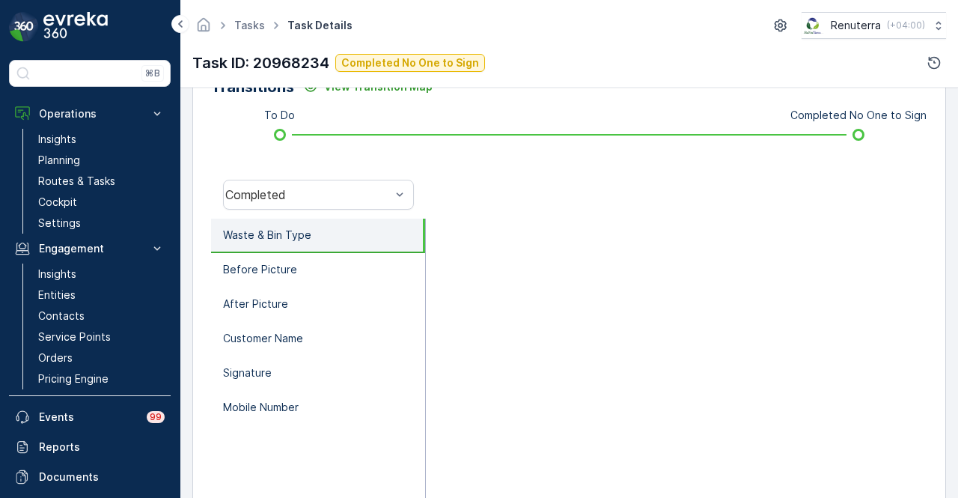
scroll to position [445, 0]
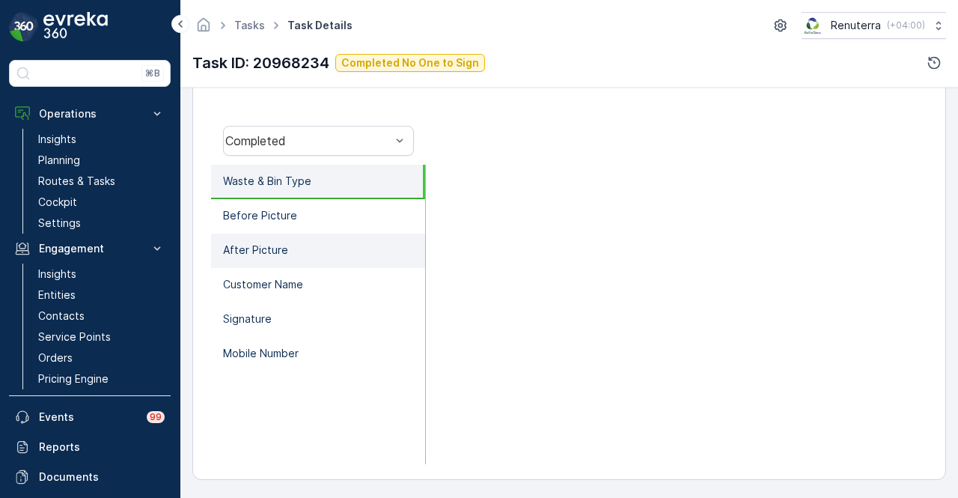
click at [343, 234] on li "After Picture" at bounding box center [318, 251] width 214 height 34
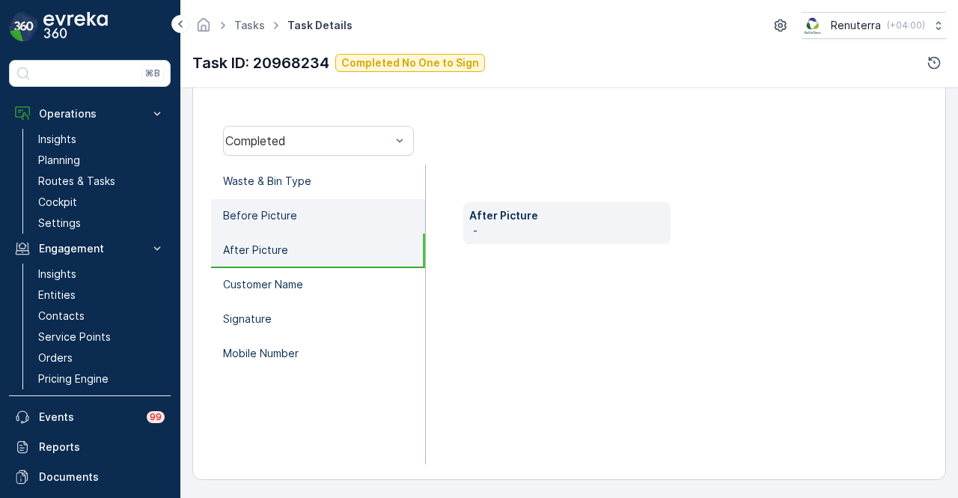
click at [349, 207] on li "Before Picture" at bounding box center [318, 216] width 214 height 34
click at [338, 234] on li "After Picture" at bounding box center [318, 251] width 214 height 34
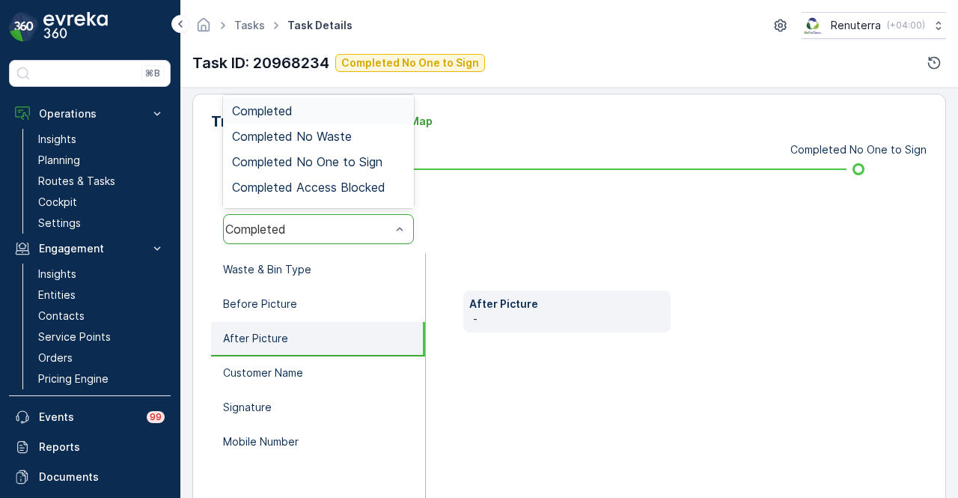
scroll to position [295, 0]
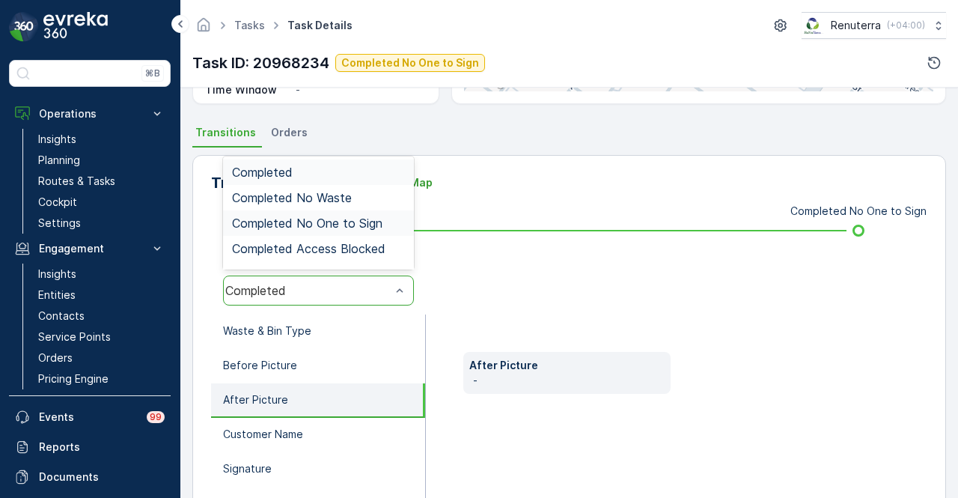
click at [372, 210] on div "Completed No One to Sign" at bounding box center [318, 222] width 191 height 25
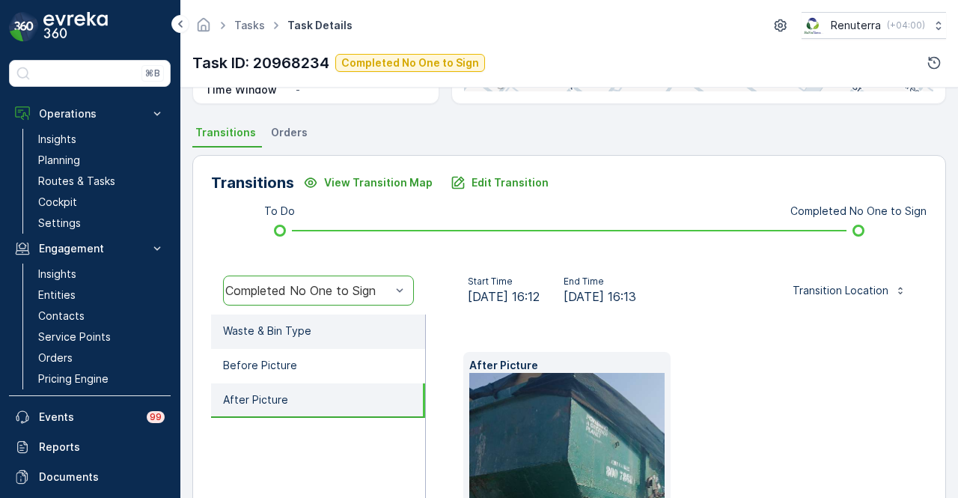
scroll to position [370, 0]
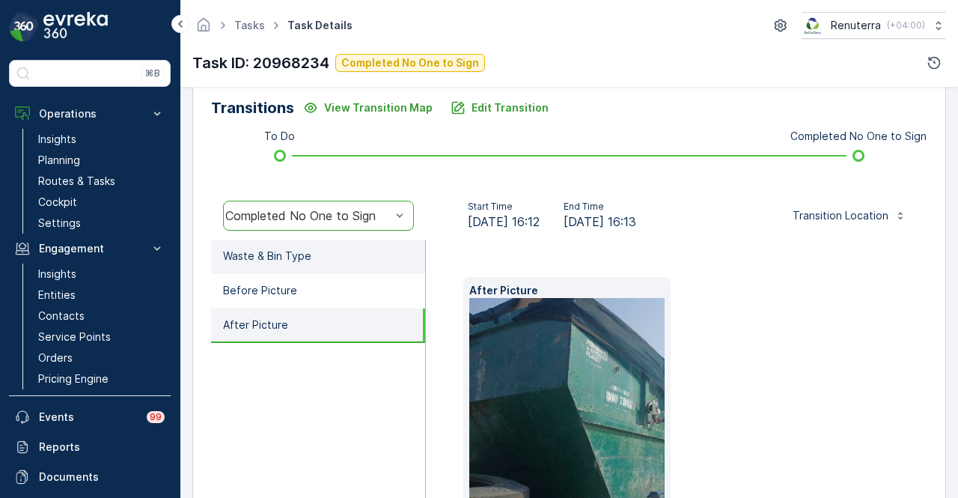
click at [364, 270] on li "Waste & Bin Type" at bounding box center [318, 257] width 214 height 34
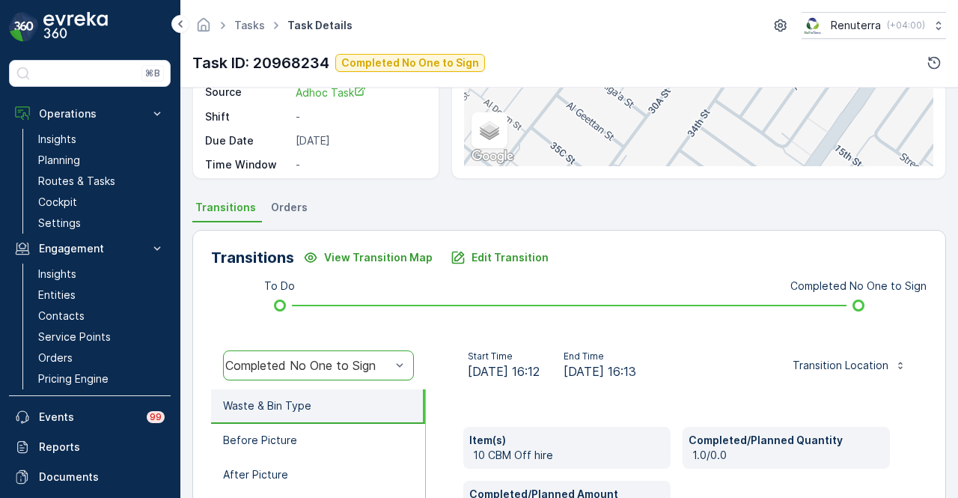
scroll to position [0, 0]
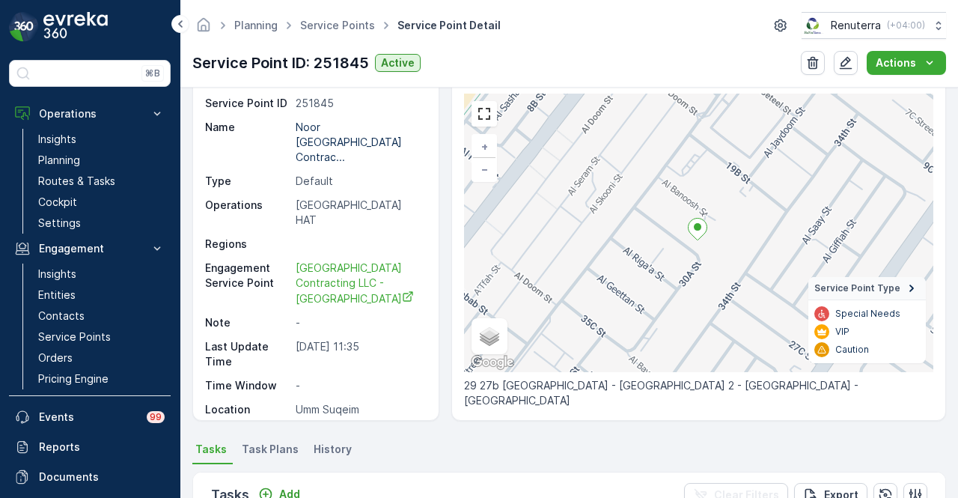
scroll to position [75, 0]
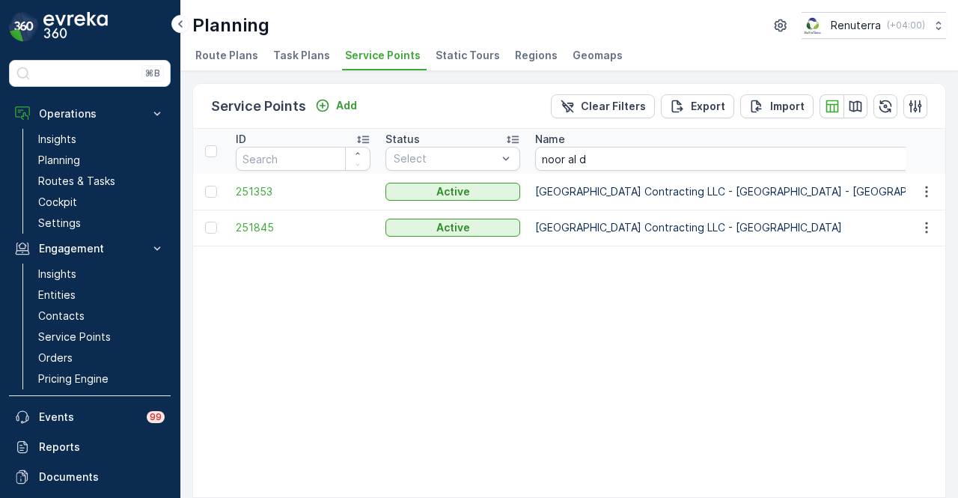
click at [233, 185] on td "251353" at bounding box center [303, 192] width 150 height 36
click at [262, 192] on span "251353" at bounding box center [303, 191] width 135 height 15
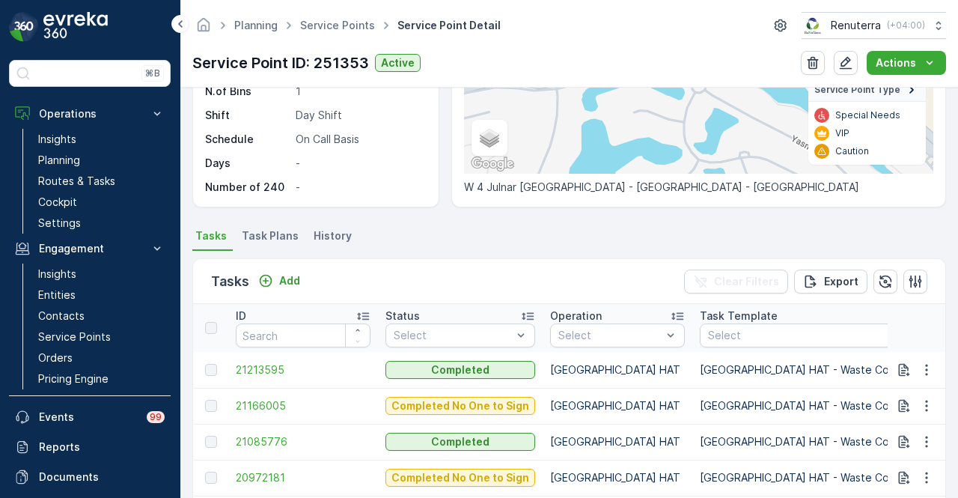
scroll to position [449, 0]
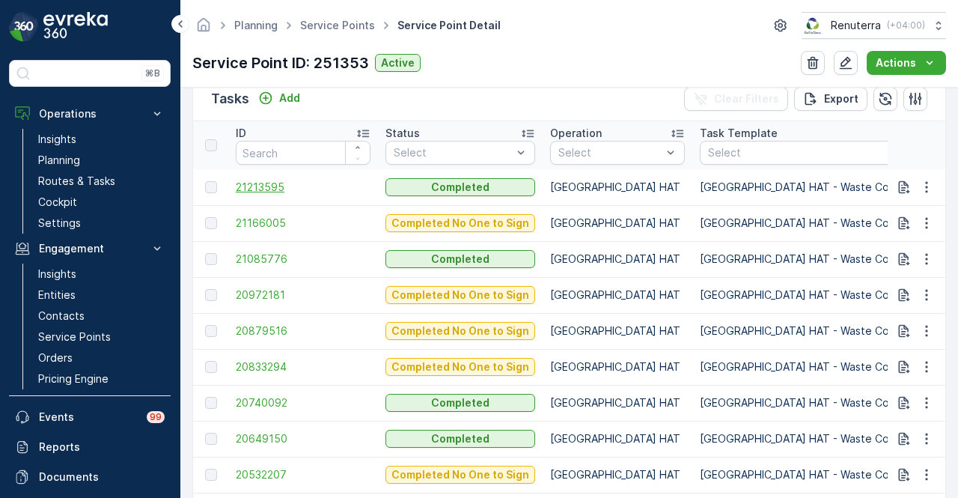
click at [265, 186] on span "21213595" at bounding box center [303, 187] width 135 height 15
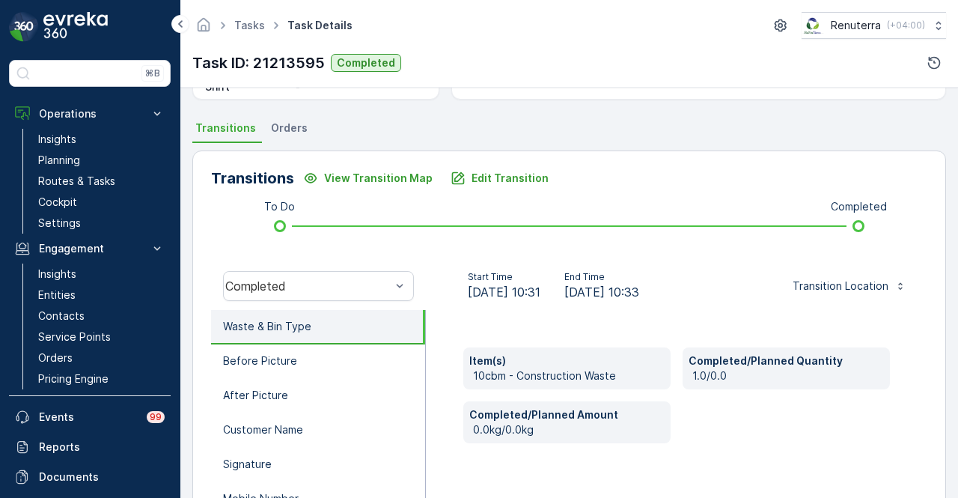
scroll to position [374, 0]
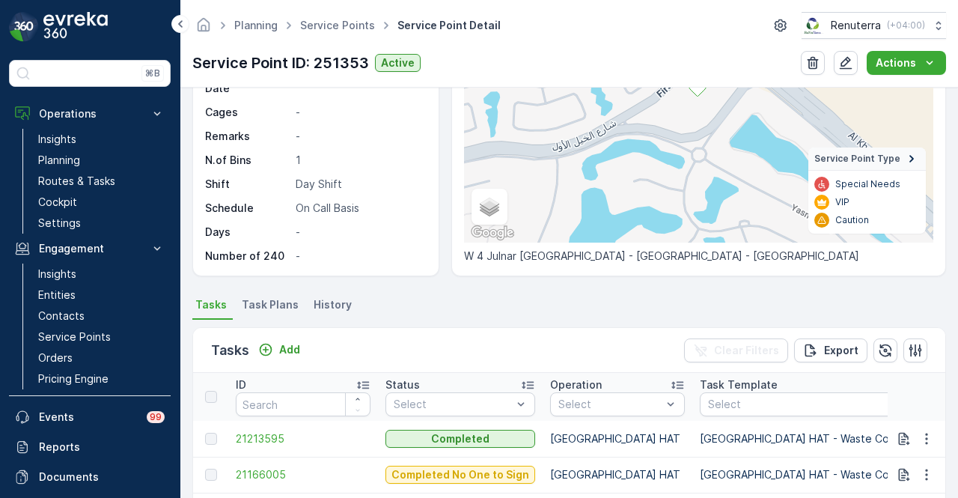
scroll to position [374, 0]
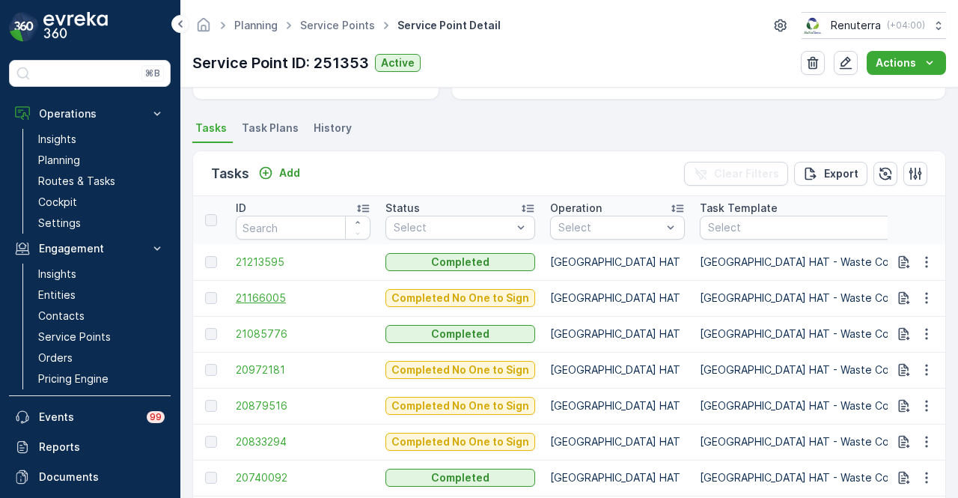
click at [248, 291] on span "21166005" at bounding box center [303, 298] width 135 height 15
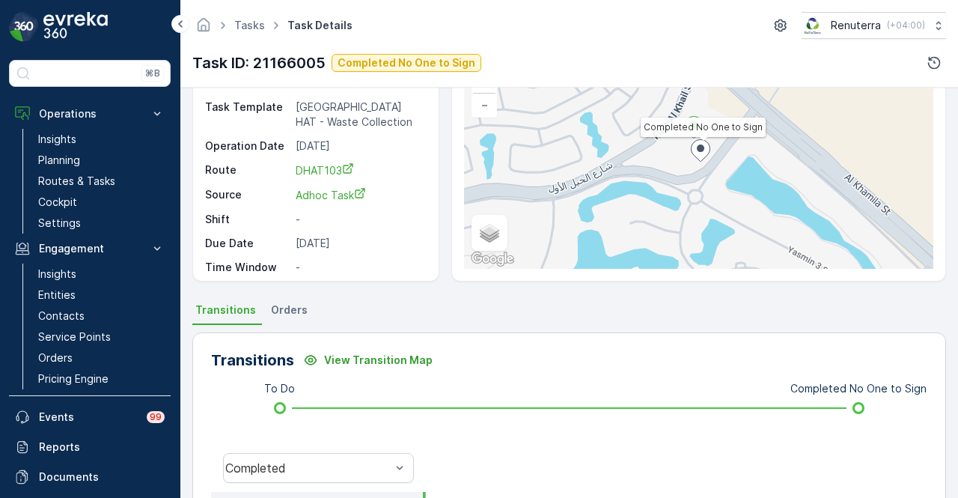
scroll to position [300, 0]
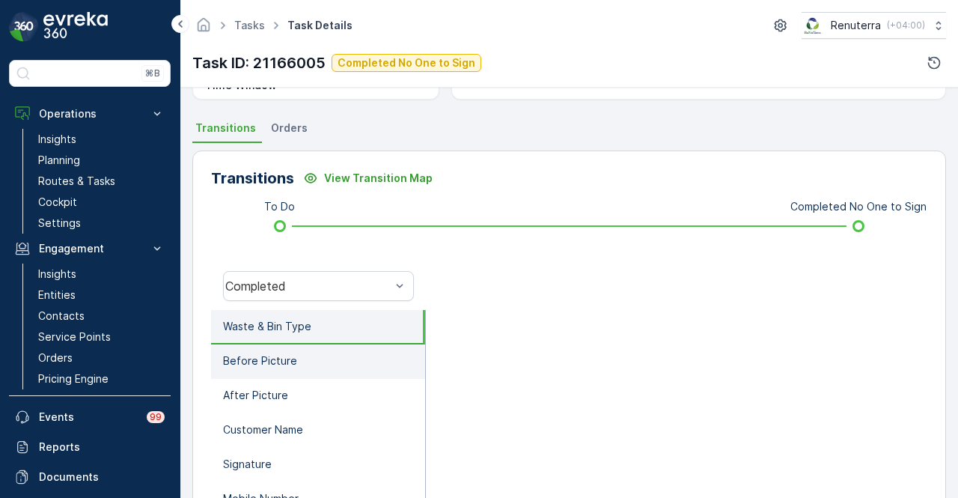
click at [361, 363] on li "Before Picture" at bounding box center [318, 361] width 214 height 34
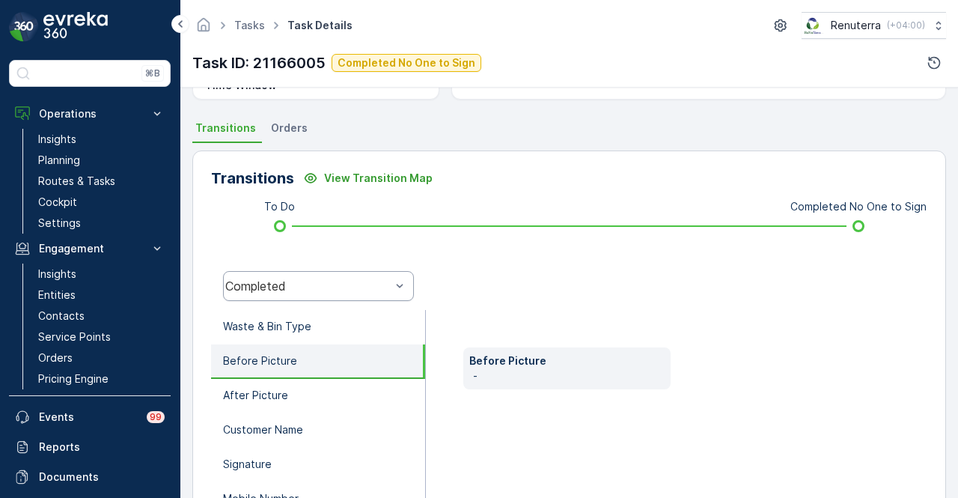
click at [381, 299] on div "Completed" at bounding box center [318, 286] width 191 height 30
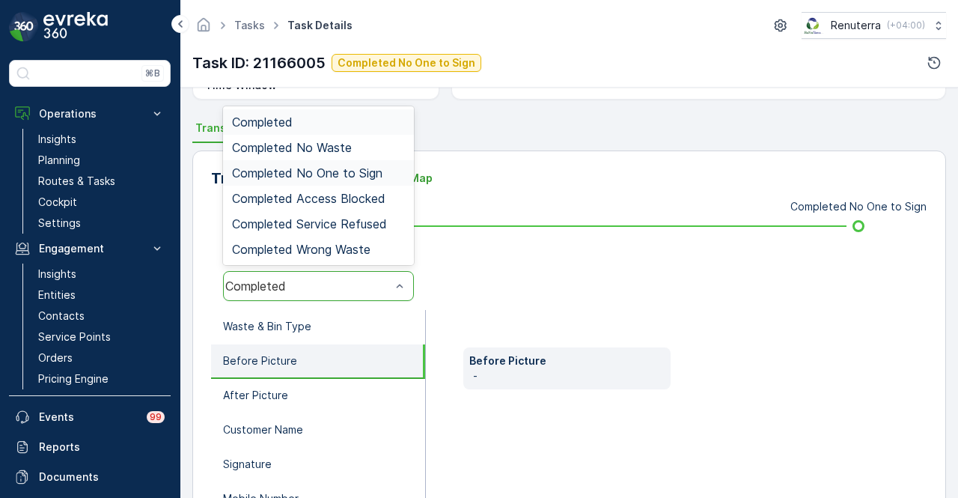
click at [346, 175] on span "Completed No One to Sign" at bounding box center [307, 172] width 150 height 13
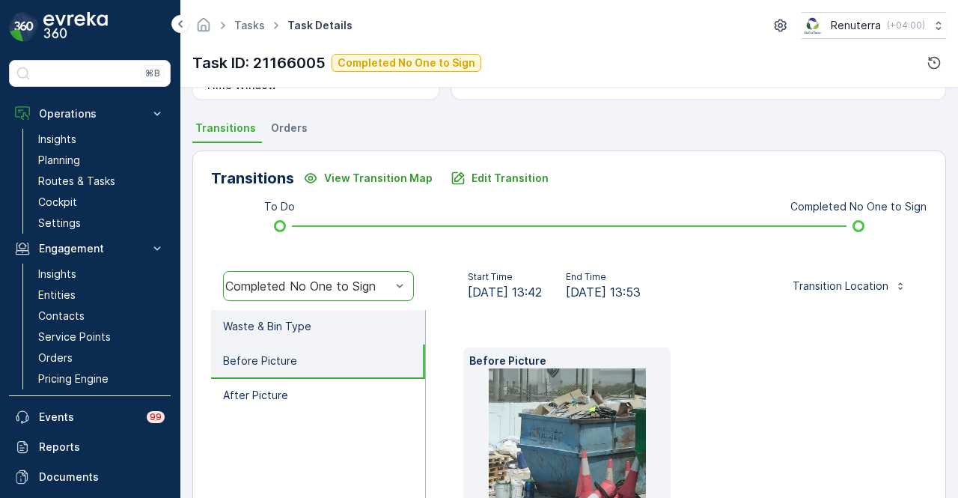
click at [338, 327] on li "Waste & Bin Type" at bounding box center [318, 327] width 214 height 34
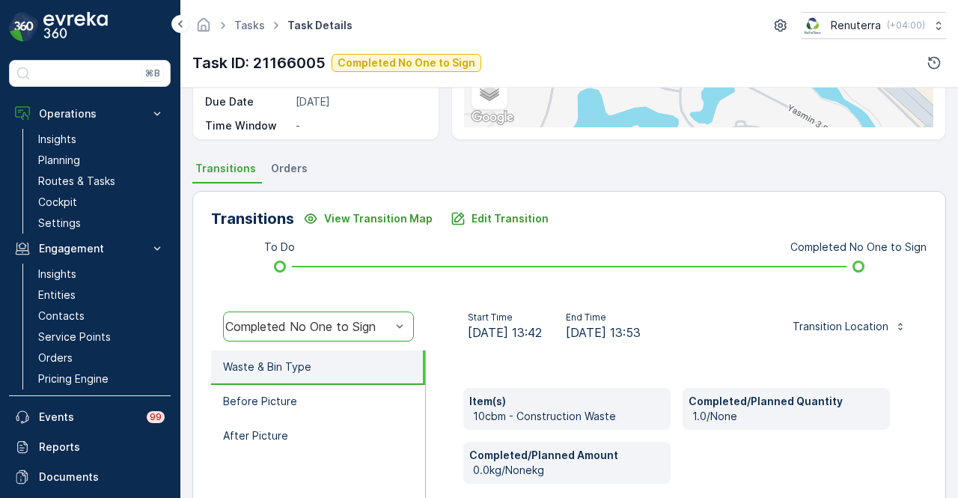
scroll to position [225, 0]
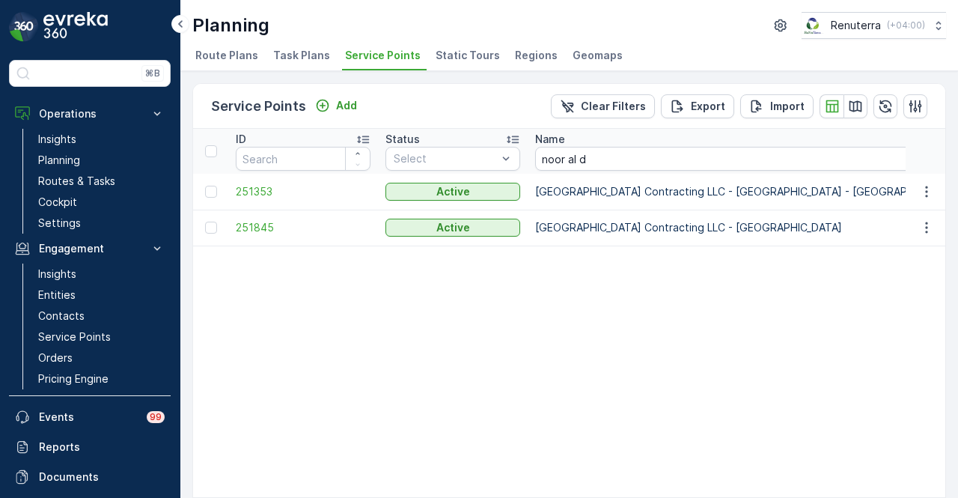
click at [254, 180] on td "251353" at bounding box center [303, 192] width 150 height 36
click at [253, 184] on span "251353" at bounding box center [303, 191] width 135 height 15
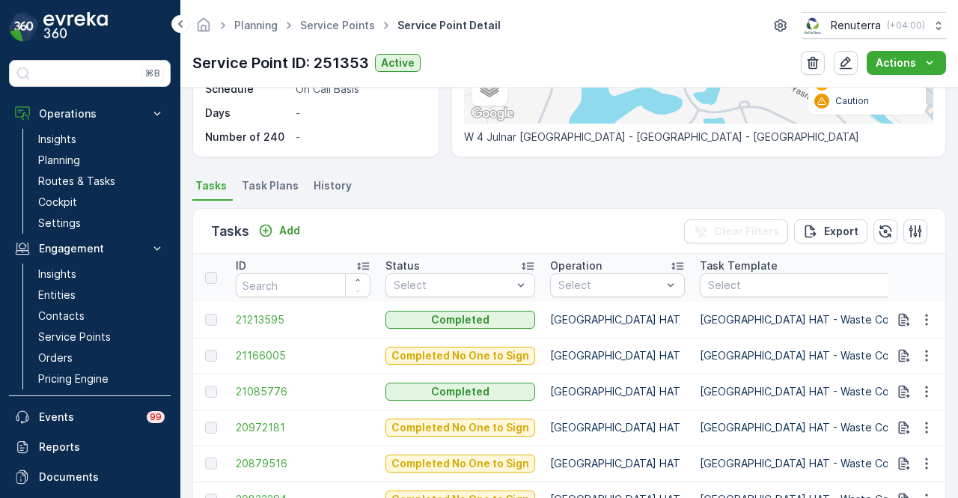
scroll to position [225, 0]
